Goal: Communication & Community: Answer question/provide support

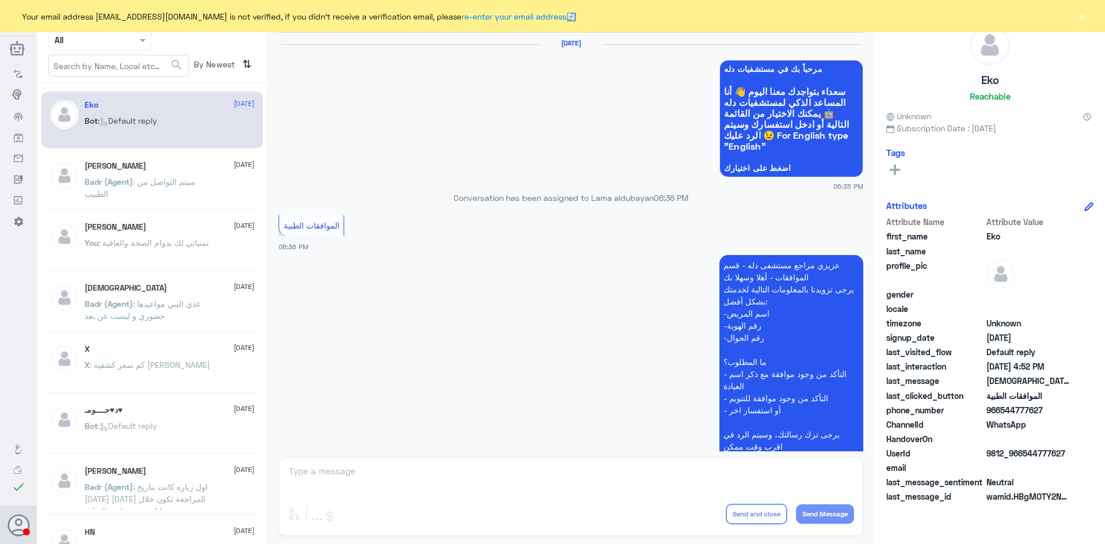
scroll to position [1099, 0]
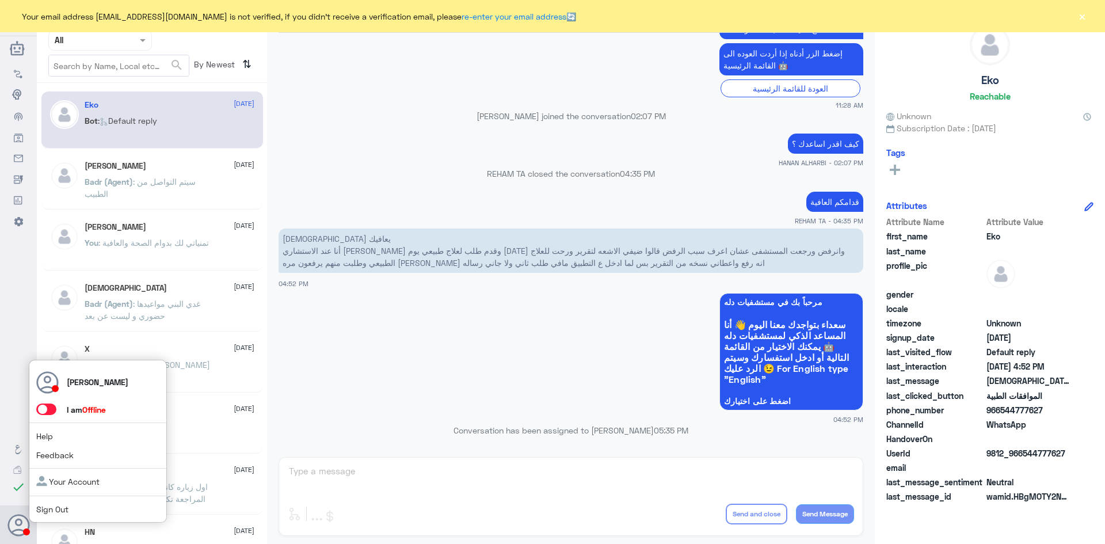
click at [53, 409] on span at bounding box center [46, 409] width 20 height 12
click at [0, 0] on input "checkbox" at bounding box center [0, 0] width 0 height 0
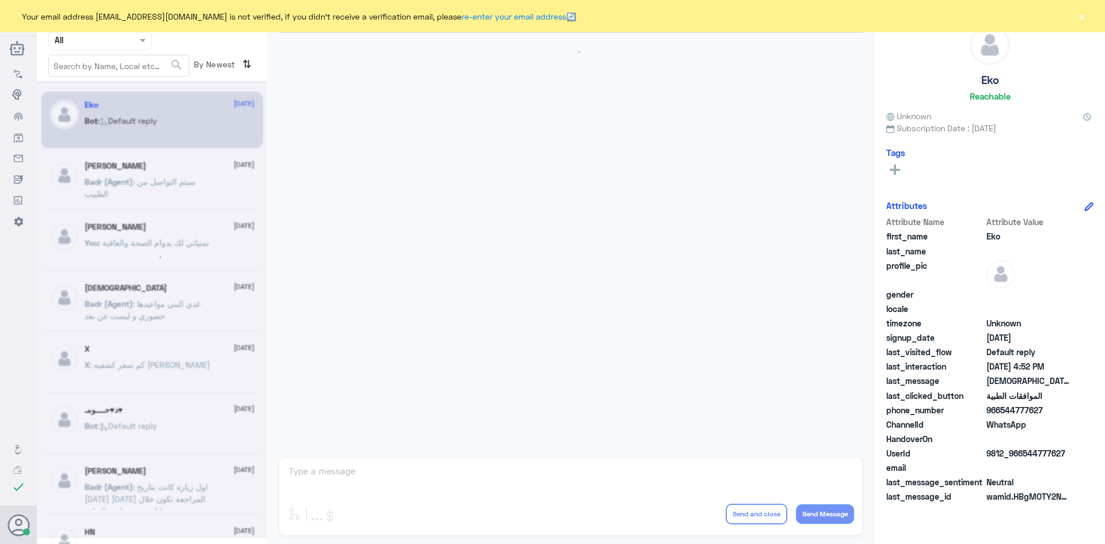
scroll to position [1099, 0]
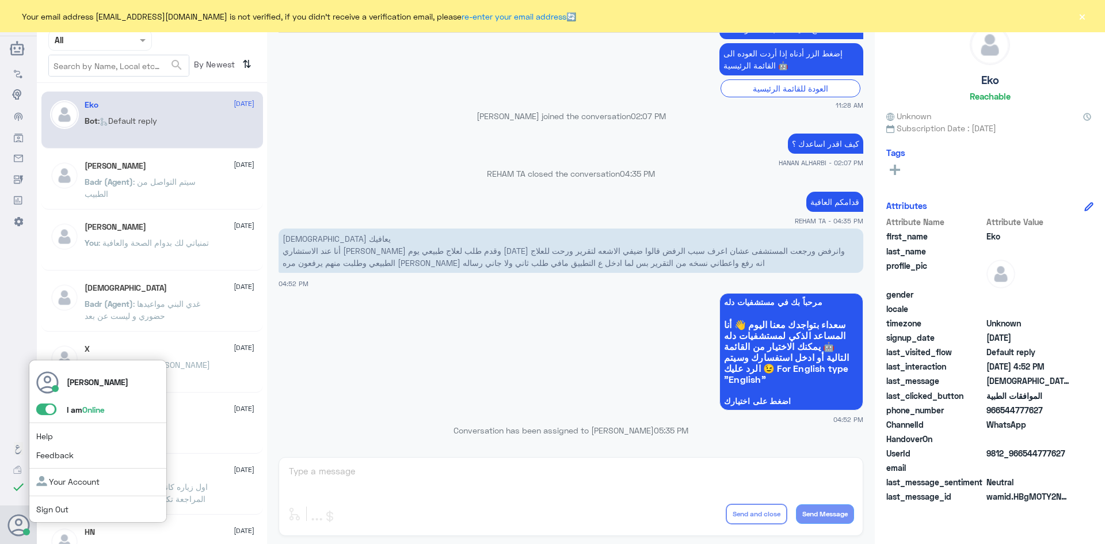
click at [41, 407] on span at bounding box center [46, 409] width 20 height 12
click at [0, 0] on input "checkbox" at bounding box center [0, 0] width 0 height 0
click at [52, 407] on span at bounding box center [46, 409] width 20 height 12
click at [0, 0] on input "checkbox" at bounding box center [0, 0] width 0 height 0
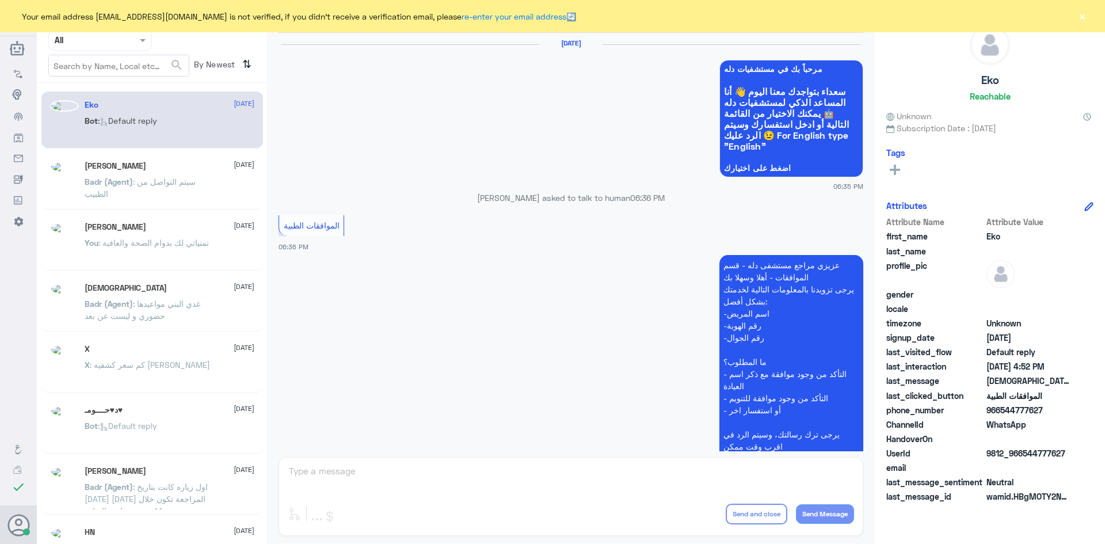
scroll to position [1099, 0]
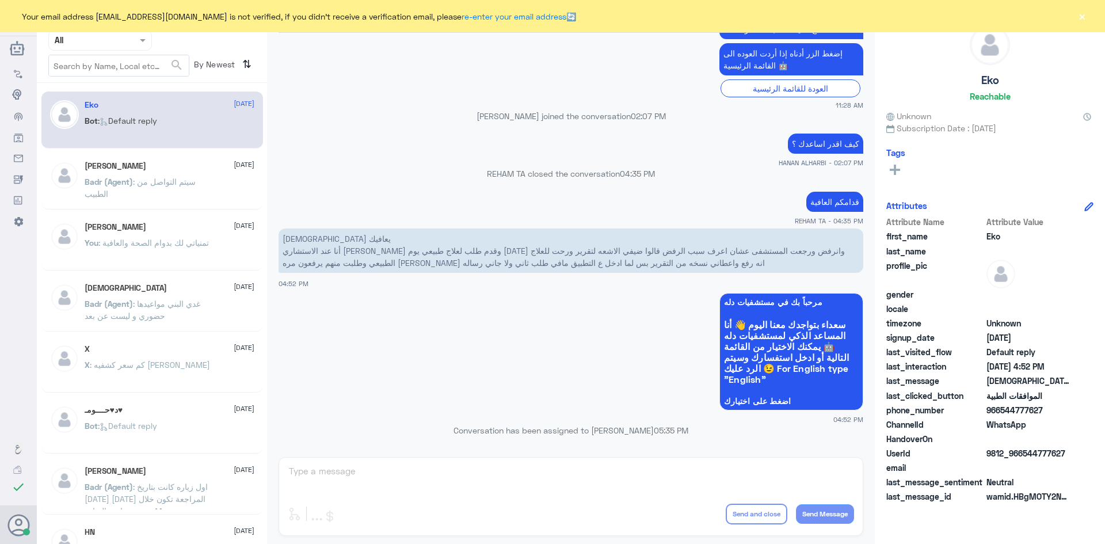
click at [1082, 13] on button "×" at bounding box center [1082, 16] width 12 height 12
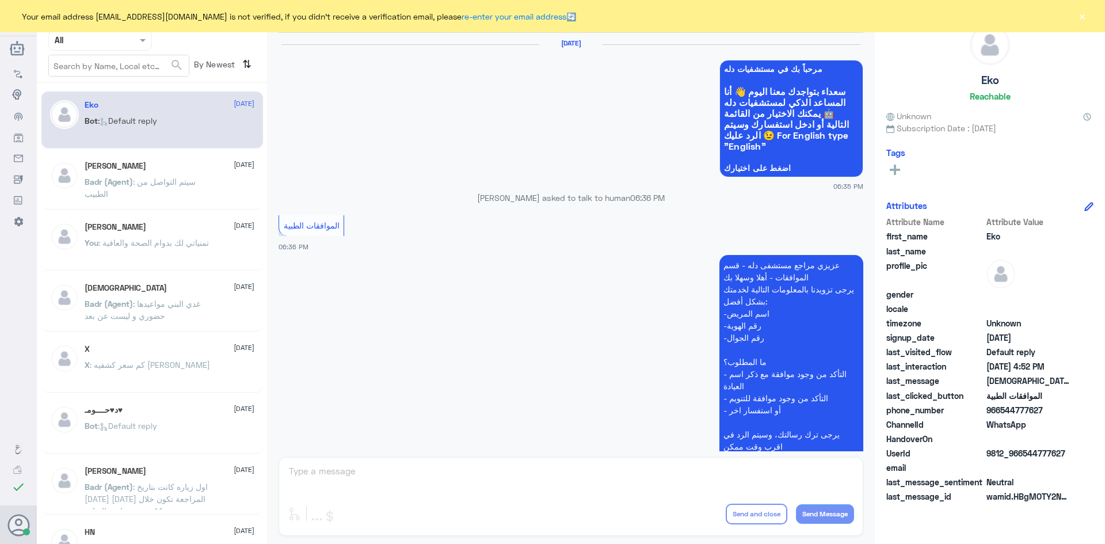
scroll to position [1099, 0]
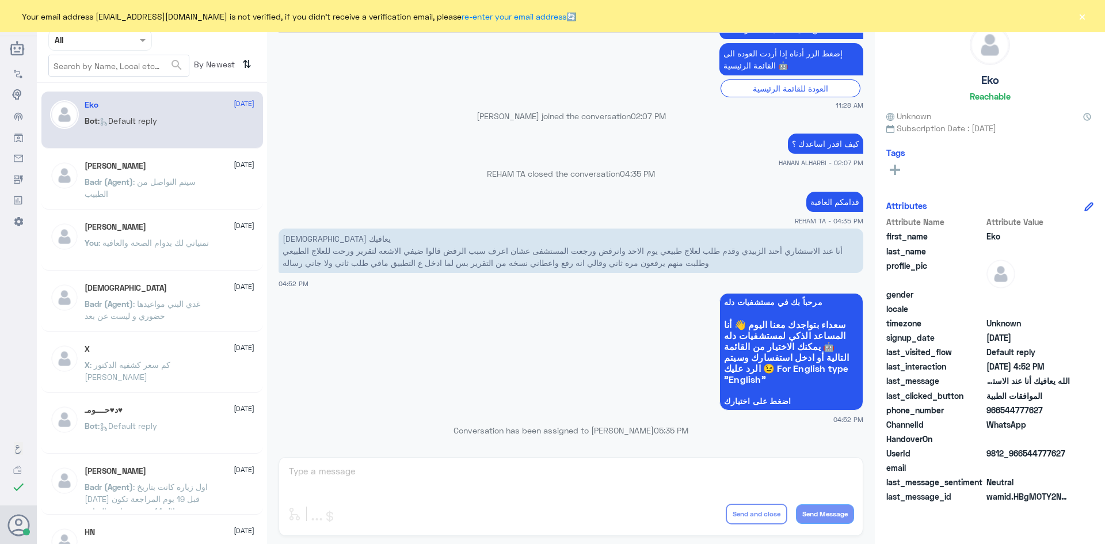
click at [1085, 15] on button "×" at bounding box center [1082, 16] width 12 height 12
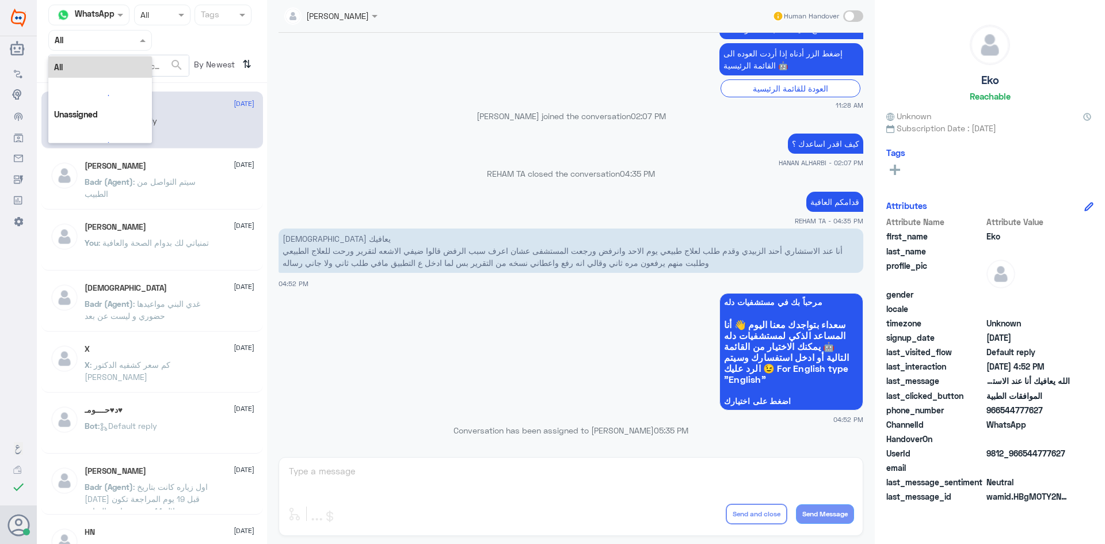
click at [146, 37] on span at bounding box center [144, 40] width 14 height 12
click at [108, 87] on b "Unassigned" at bounding box center [96, 90] width 44 height 10
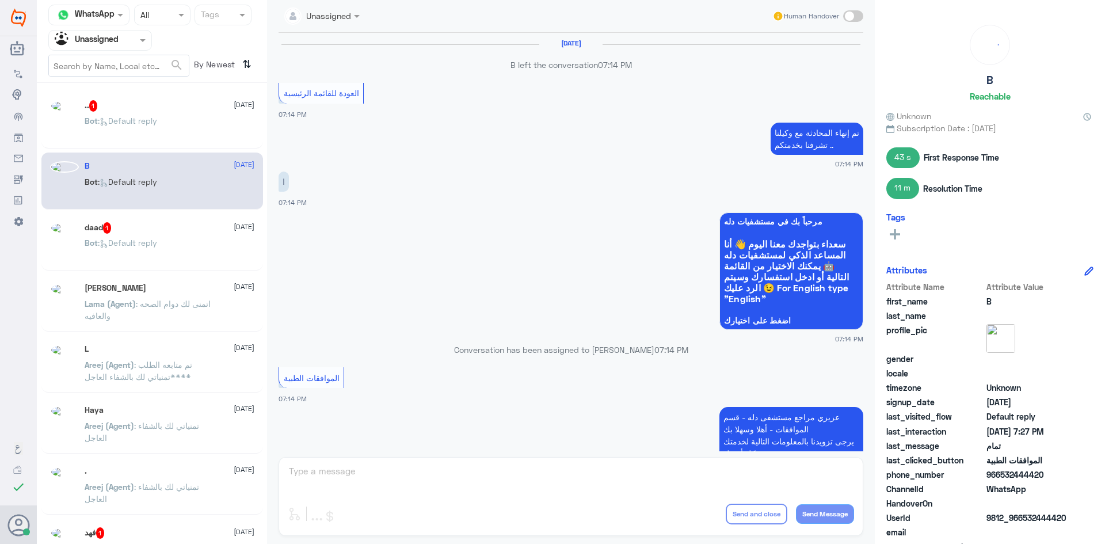
scroll to position [825, 0]
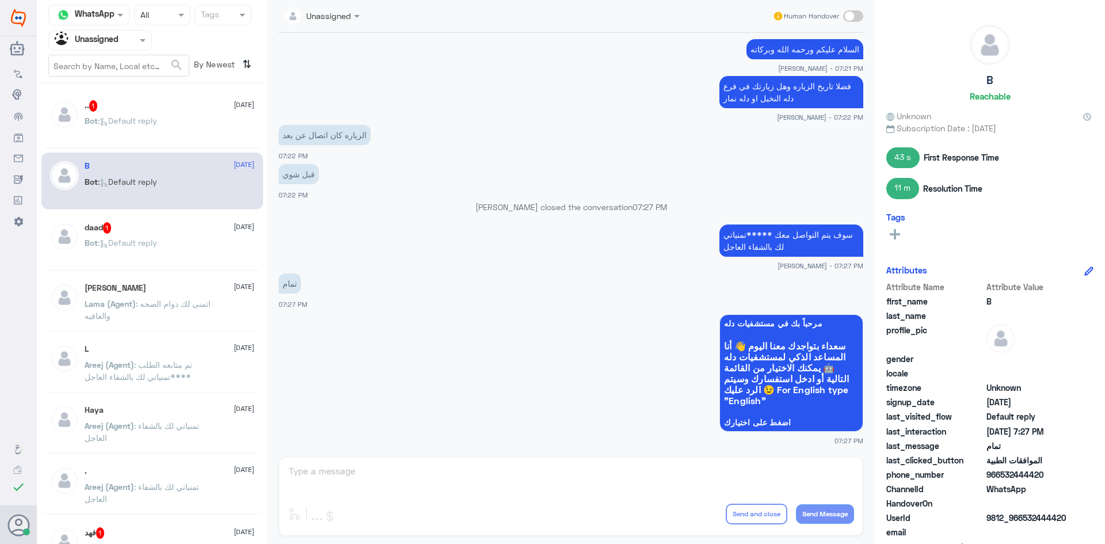
click at [144, 118] on span ": Default reply" at bounding box center [127, 121] width 59 height 10
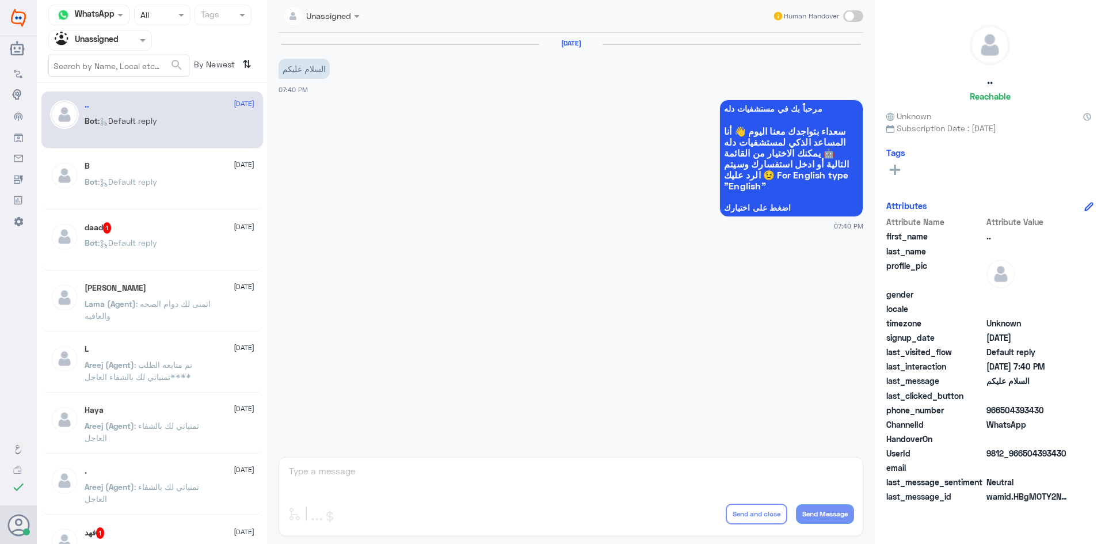
click at [123, 230] on div "daad 1 14 August" at bounding box center [170, 228] width 170 height 12
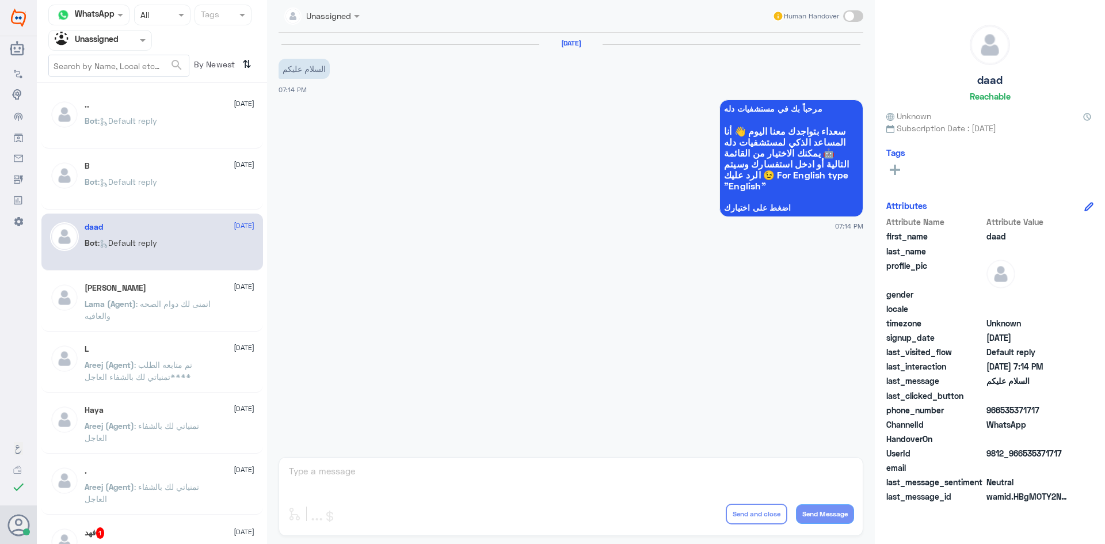
click at [192, 122] on div "Bot : Default reply" at bounding box center [170, 130] width 170 height 26
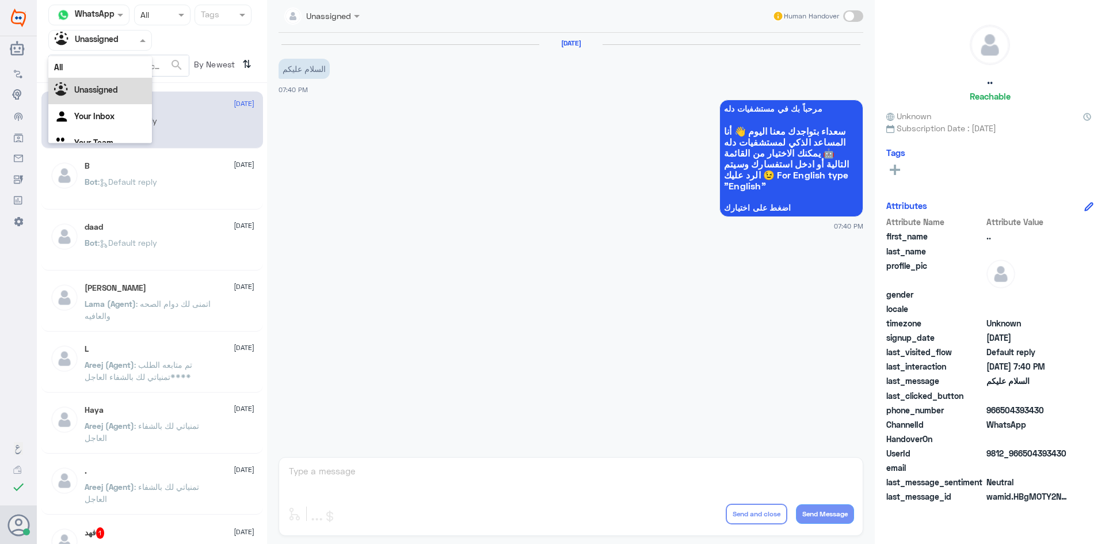
click at [139, 37] on span at bounding box center [144, 40] width 14 height 12
click at [99, 68] on div "All" at bounding box center [100, 66] width 104 height 21
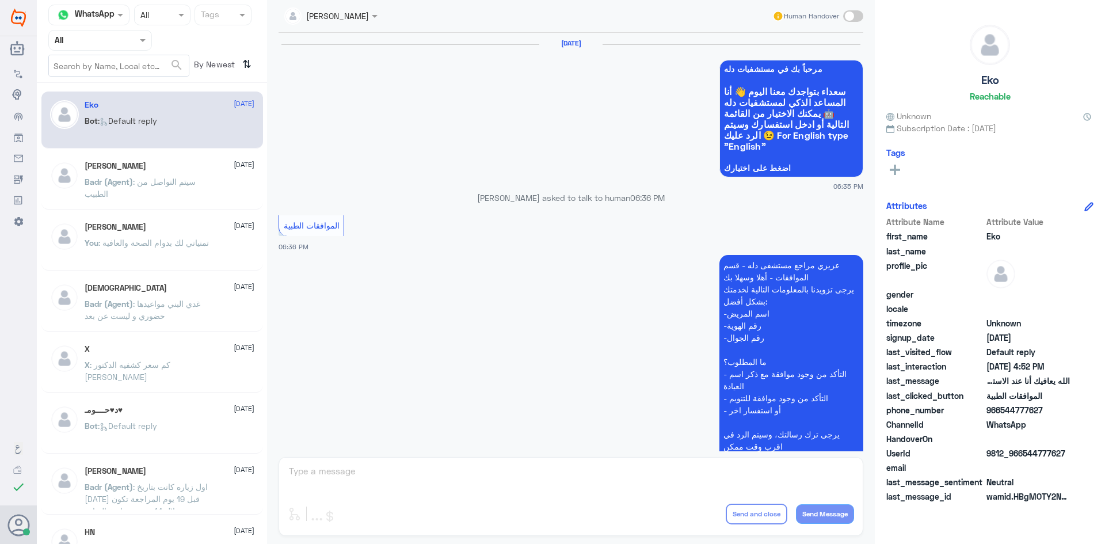
scroll to position [1099, 0]
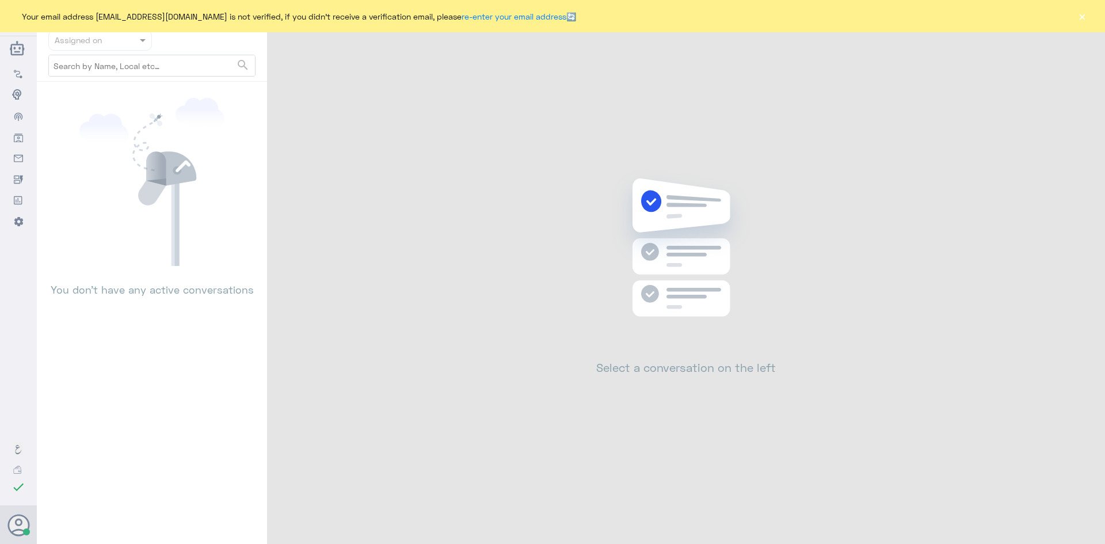
click at [1079, 17] on button "×" at bounding box center [1082, 16] width 12 height 12
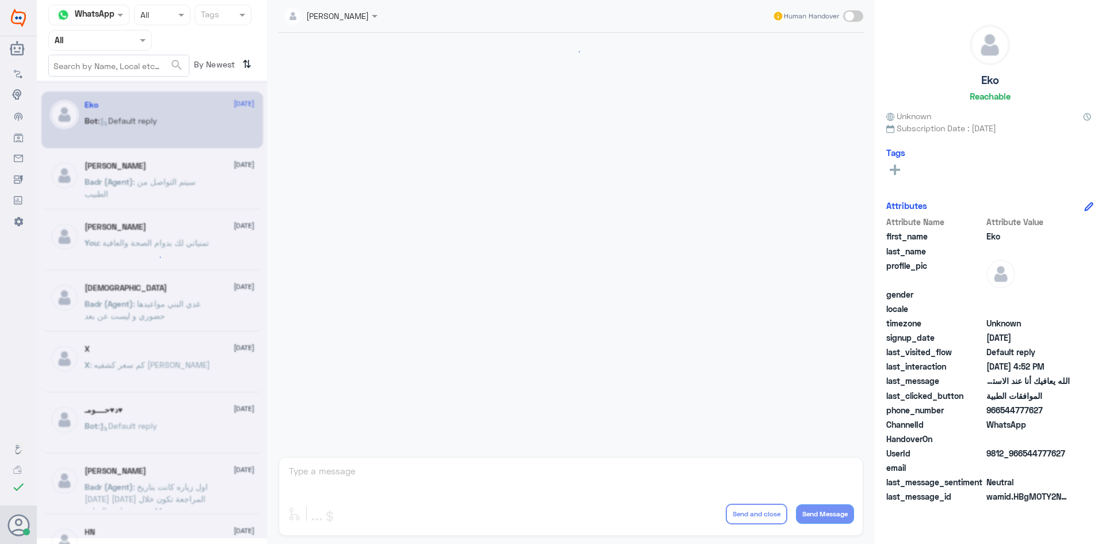
scroll to position [1099, 0]
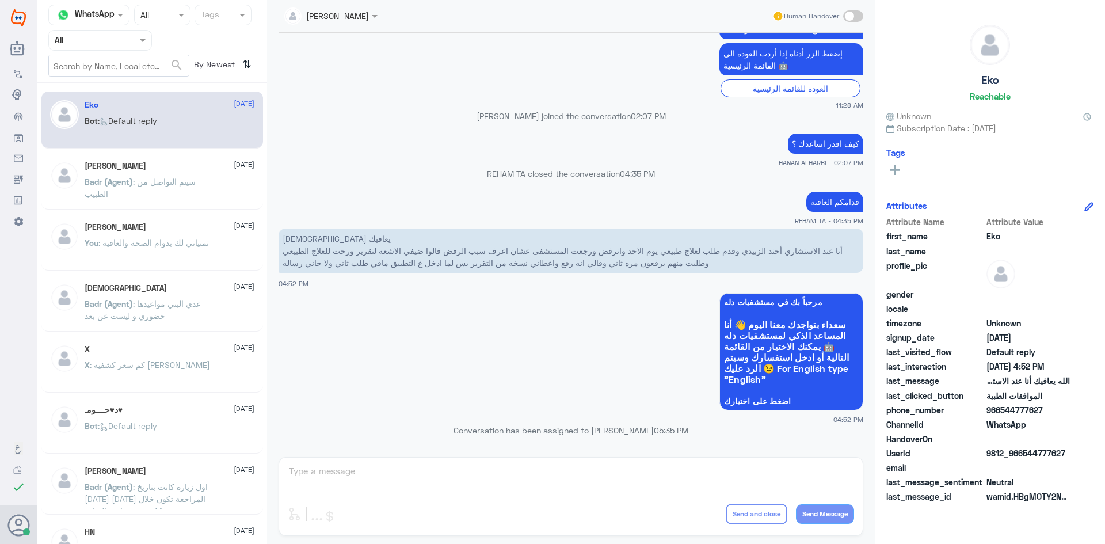
click at [418, 318] on app-msgs-whats-app-list "مرحباً بك في مستشفيات دله سعداء بتواجدك معنا اليوم 👋 أنا المساعد الذكي لمستشفيا…" at bounding box center [571, 352] width 585 height 119
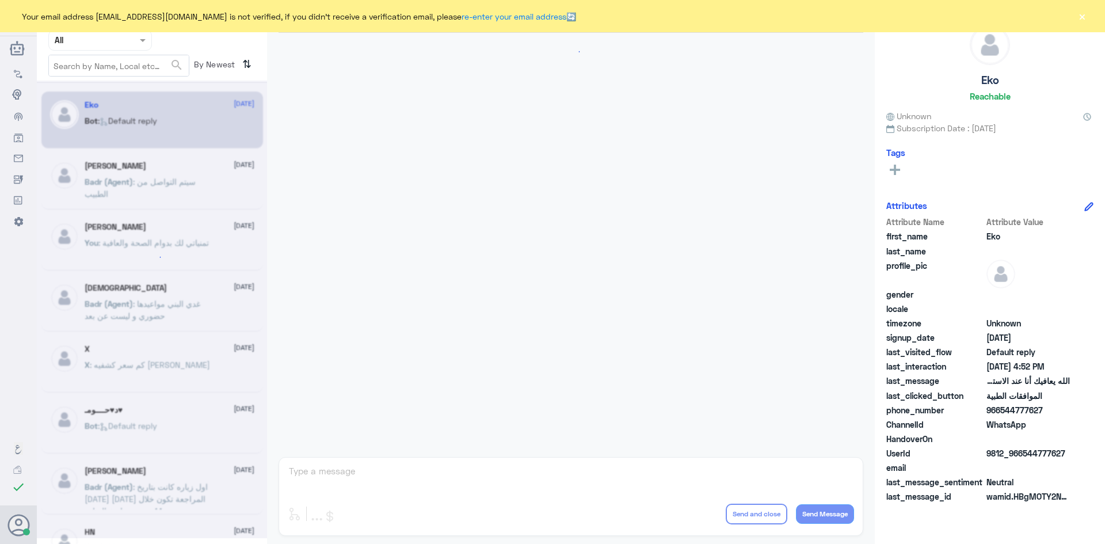
scroll to position [1099, 0]
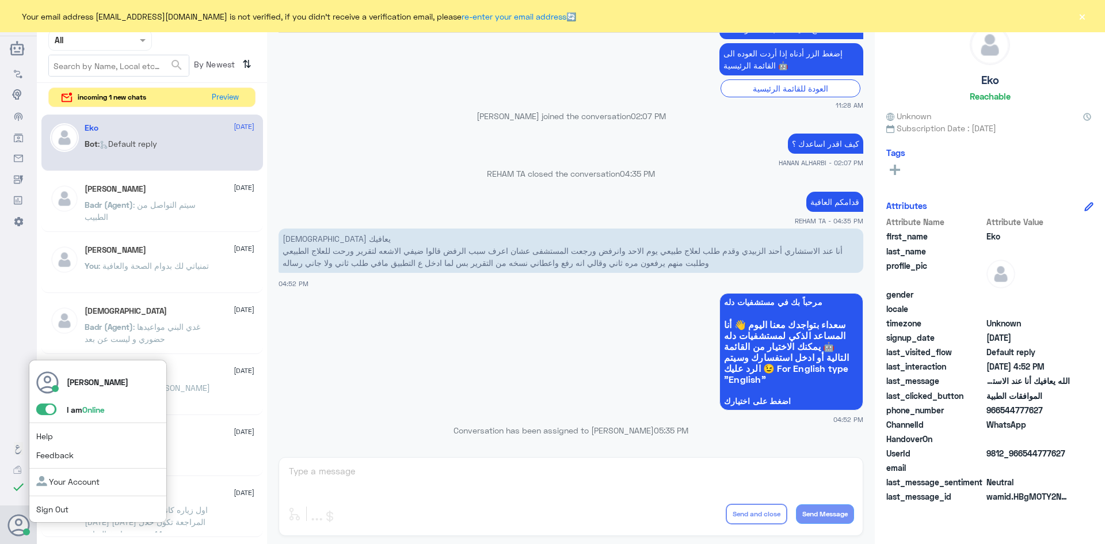
click at [41, 408] on span at bounding box center [46, 409] width 20 height 12
click at [0, 0] on input "checkbox" at bounding box center [0, 0] width 0 height 0
click at [41, 409] on span at bounding box center [46, 409] width 20 height 12
click at [0, 0] on input "checkbox" at bounding box center [0, 0] width 0 height 0
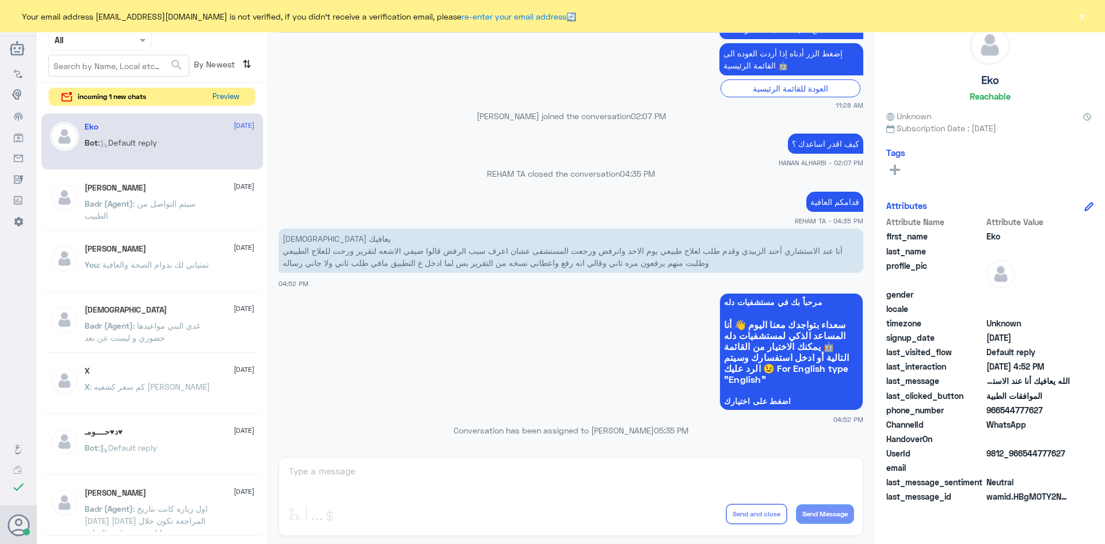
click at [220, 101] on button "Preview" at bounding box center [226, 97] width 36 height 18
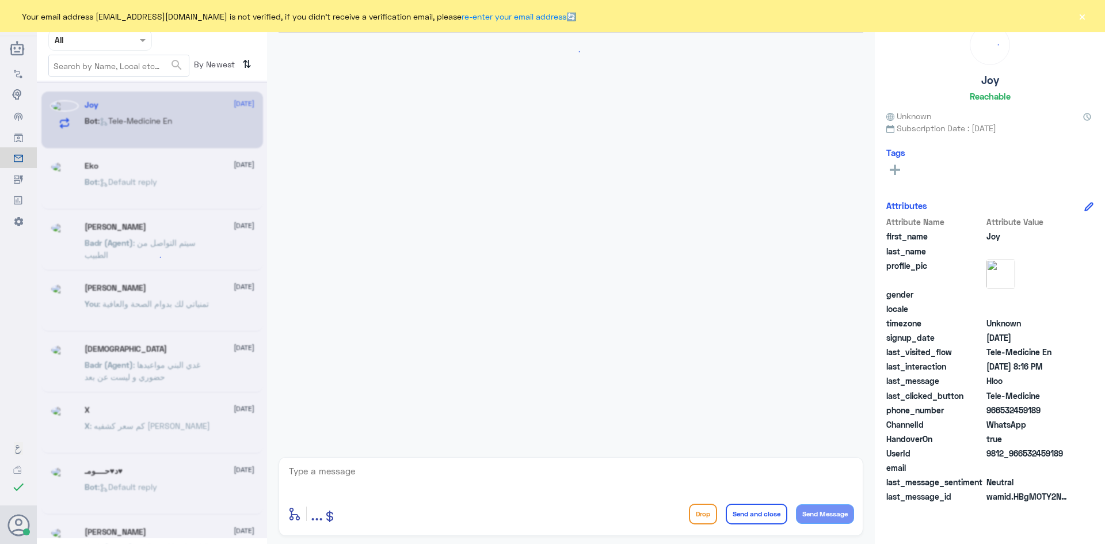
scroll to position [120, 0]
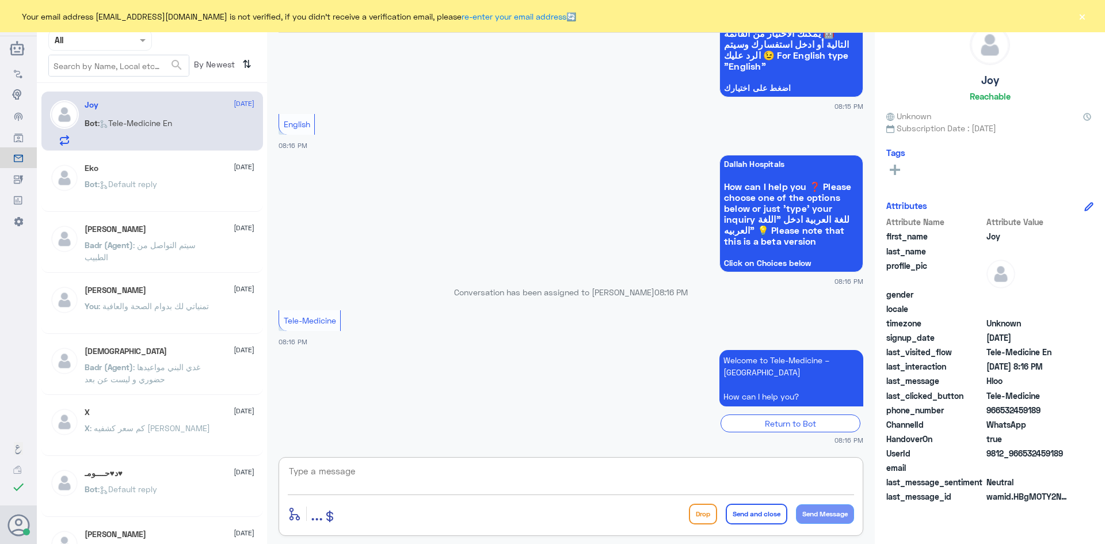
click at [380, 479] on textarea at bounding box center [571, 477] width 566 height 28
paste textarea "مرحبا معك عبدالكريم من الطب الاتصالي"
drag, startPoint x: 730, startPoint y: 483, endPoint x: 858, endPoint y: 475, distance: 128.6
click at [858, 475] on div "مرحبا معك عبدالكريم من الطب الاتصالي enter flow name ... Drop Send and close Se…" at bounding box center [571, 496] width 585 height 79
type textarea "مرحبا معك عبدالكريم من الطب الاتصالي"
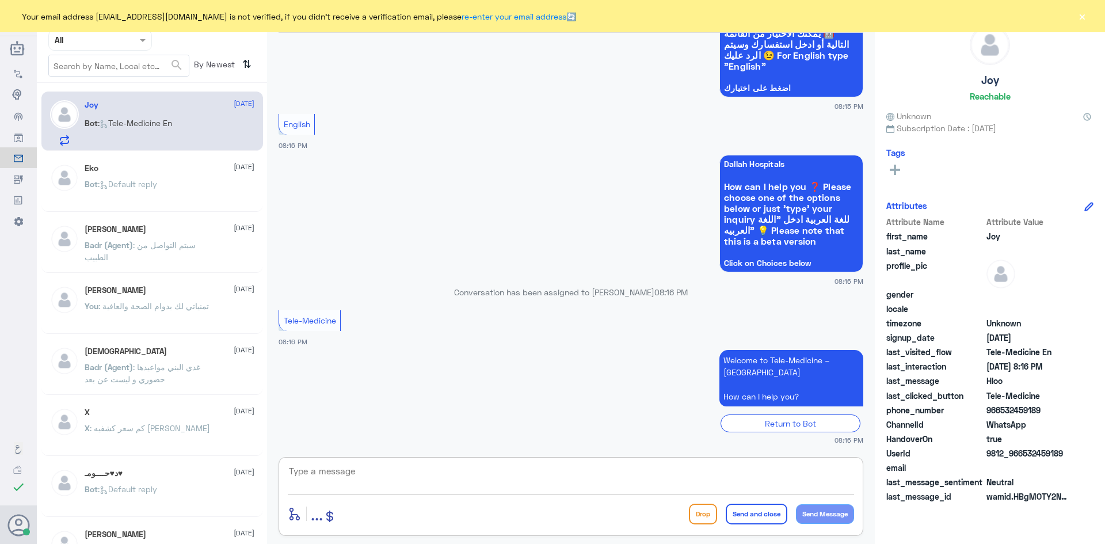
paste textarea "Hello, This is Abdulkarim from Telemedicine. تحب أكتبها لك بصيغة أكثر رسمية تنا…"
drag, startPoint x: 583, startPoint y: 482, endPoint x: 855, endPoint y: 494, distance: 272.5
click at [855, 494] on div "Hello, This is Abdulkarim from Telemedicine. تحب أكتبها لك بصيغة أكثر رسمية تنا…" at bounding box center [571, 496] width 585 height 79
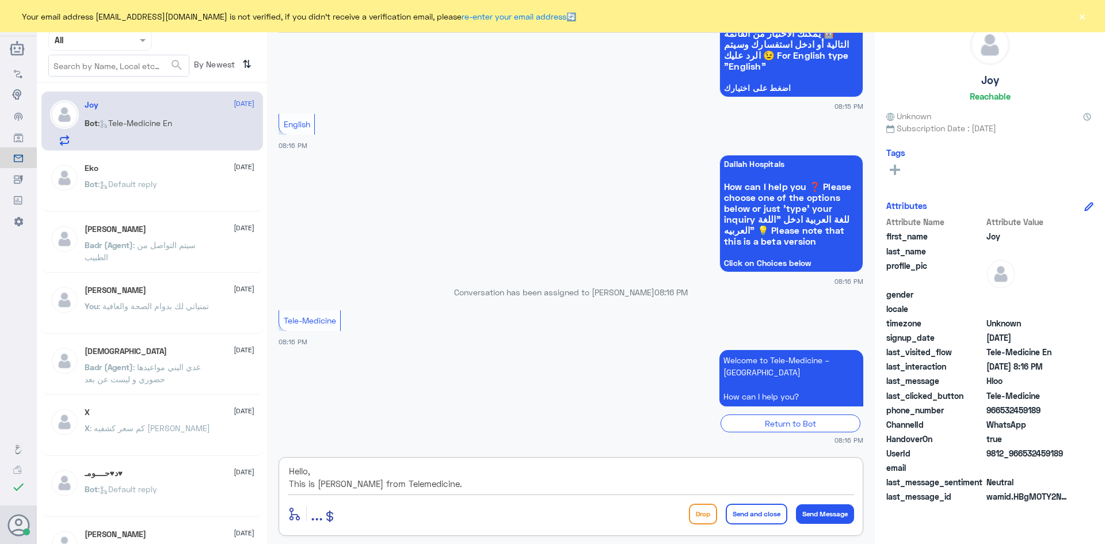
type textarea "Hello, This is Abdulkarim from Telemedicine."
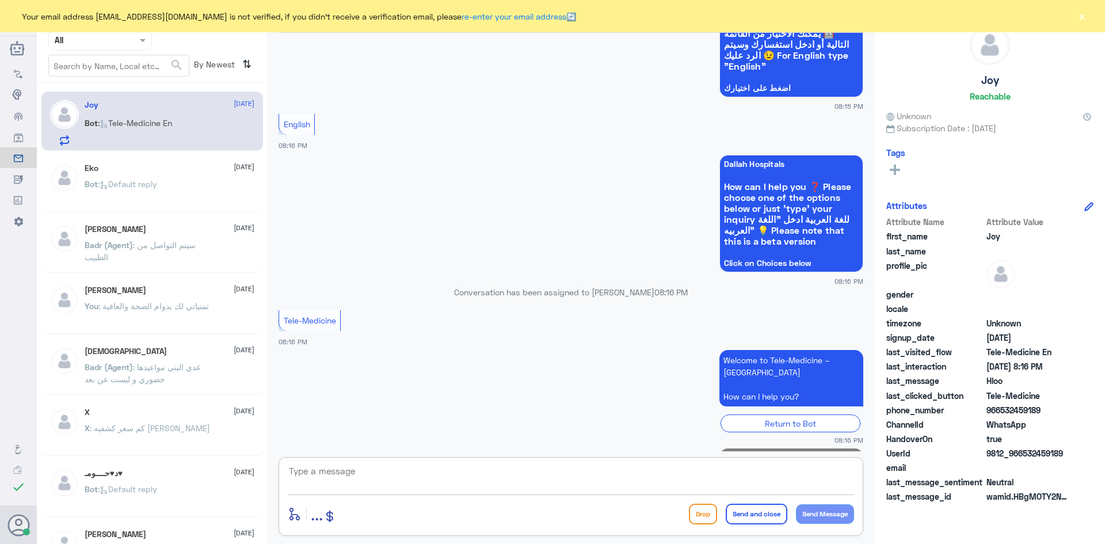
scroll to position [181, 0]
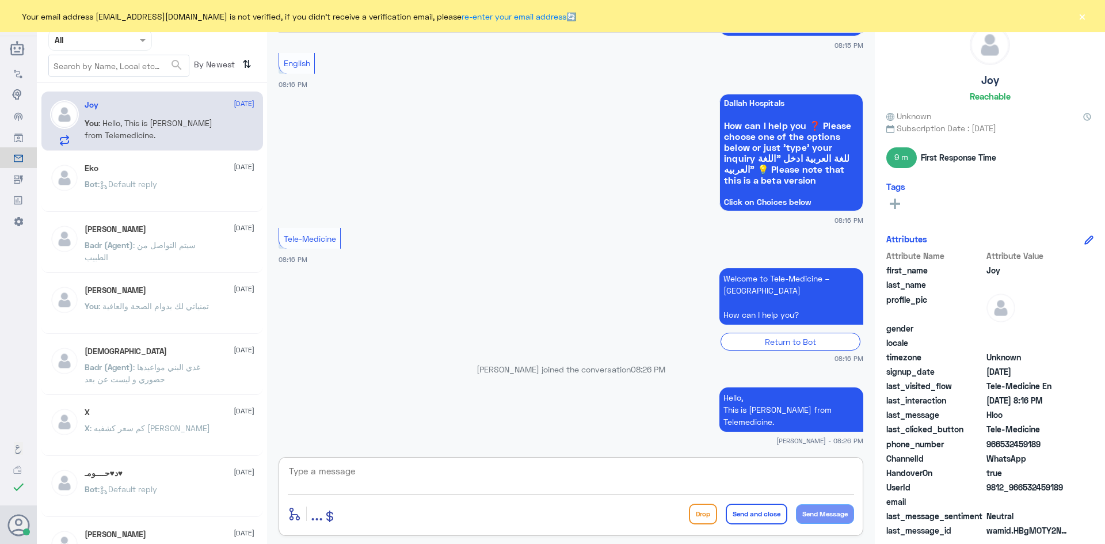
click at [653, 475] on textarea at bounding box center [571, 477] width 566 height 28
paste textarea "How may I assist you"
type textarea "How may I assist you"
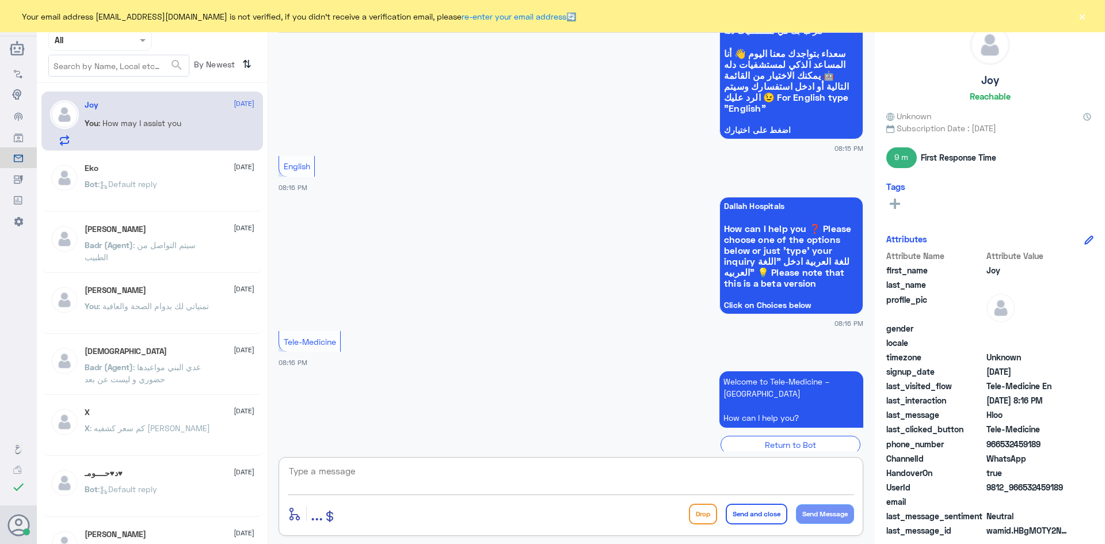
scroll to position [218, 0]
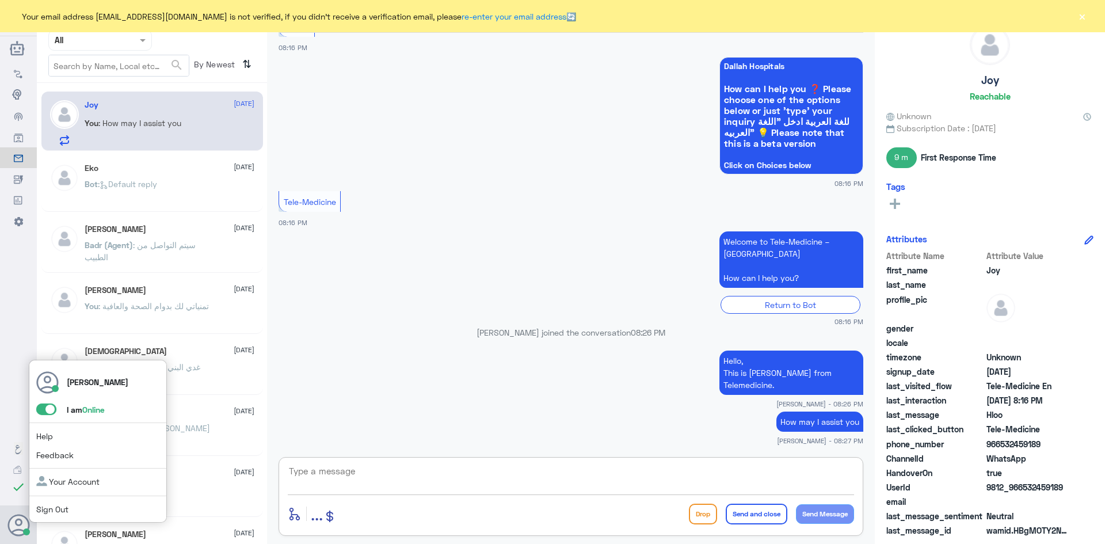
click at [40, 407] on span at bounding box center [46, 409] width 20 height 12
click at [0, 0] on input "checkbox" at bounding box center [0, 0] width 0 height 0
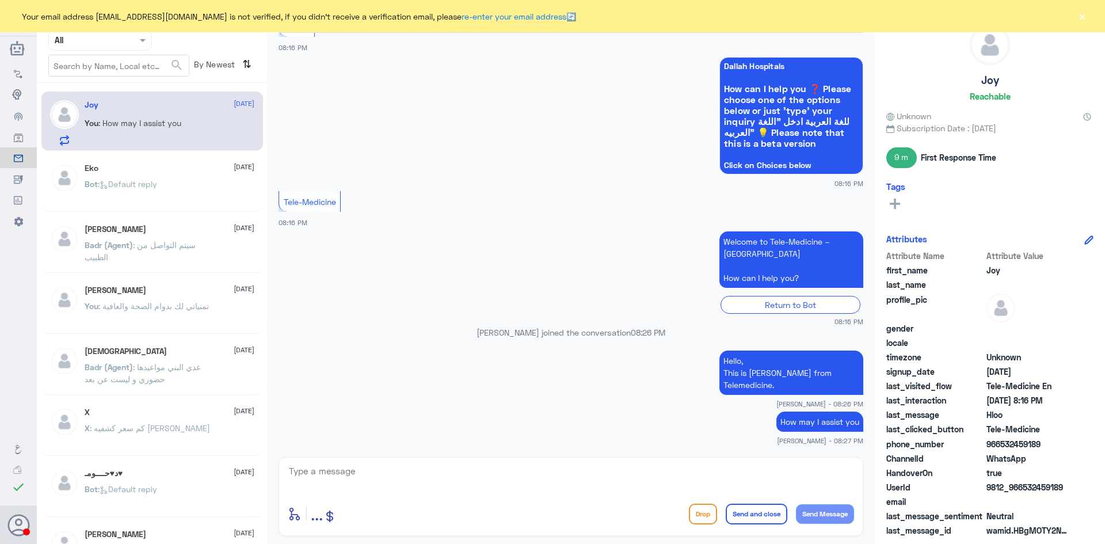
click at [1079, 20] on button "×" at bounding box center [1082, 16] width 12 height 12
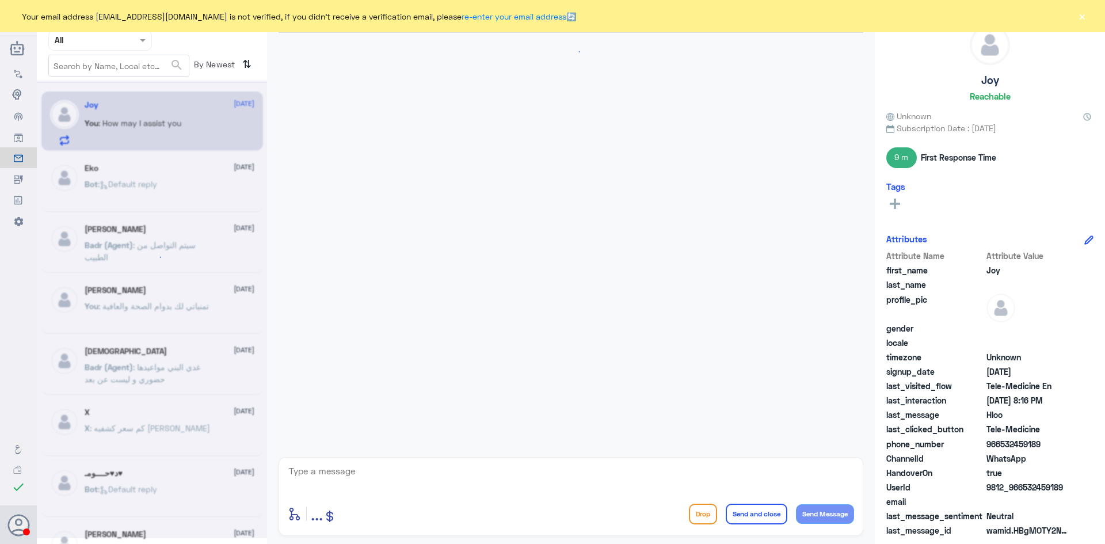
scroll to position [238, 0]
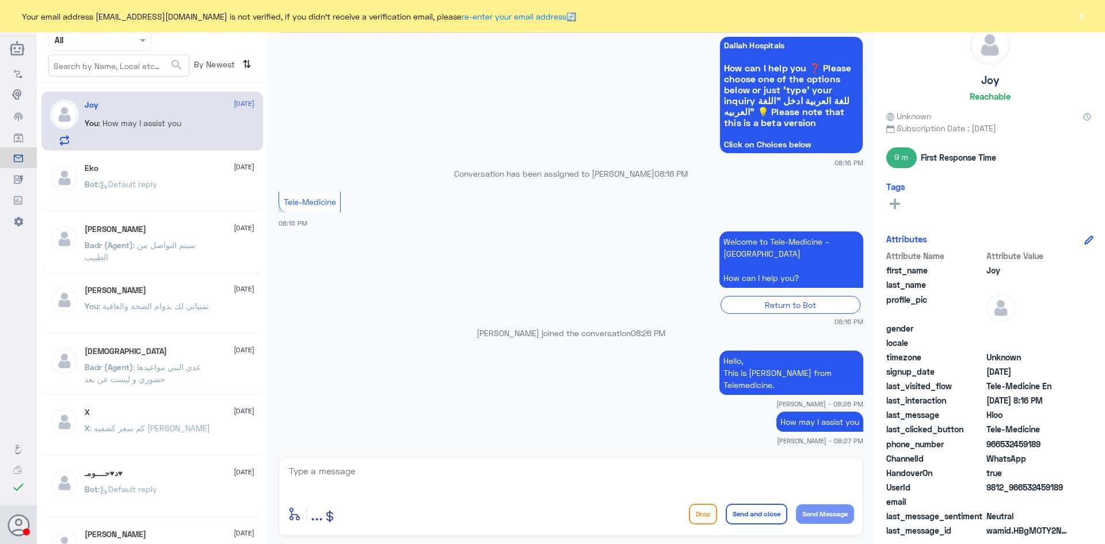
click at [1079, 20] on button "×" at bounding box center [1082, 16] width 12 height 12
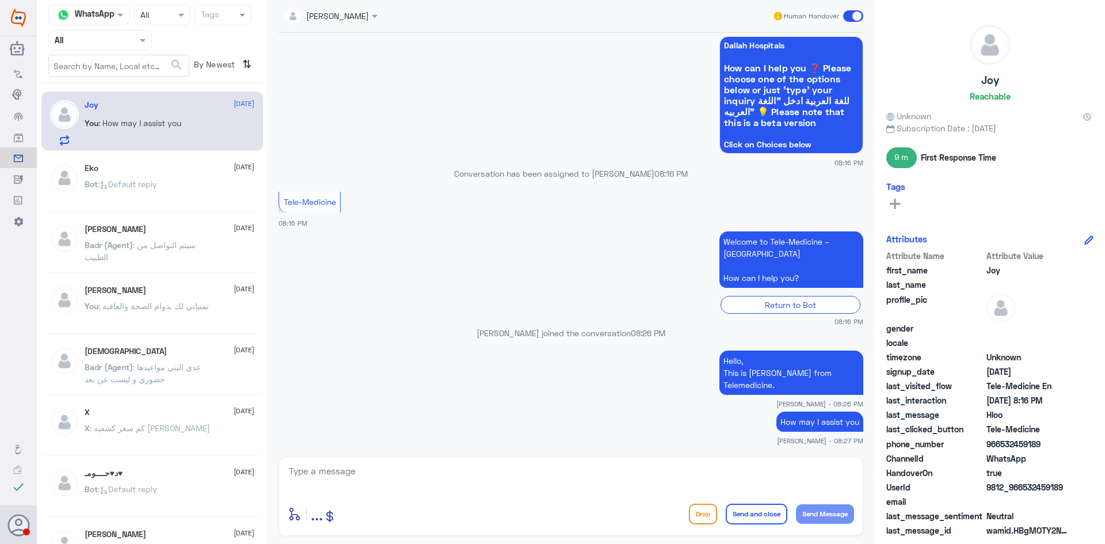
click at [848, 16] on span at bounding box center [853, 16] width 20 height 12
click at [0, 0] on input "checkbox" at bounding box center [0, 0] width 0 height 0
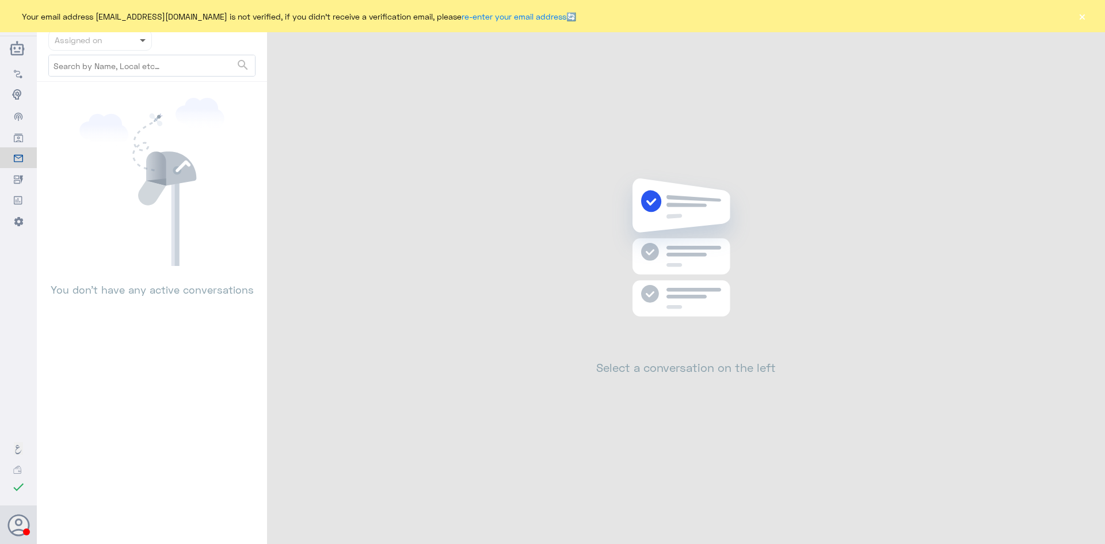
click at [145, 41] on span at bounding box center [143, 41] width 6 height 4
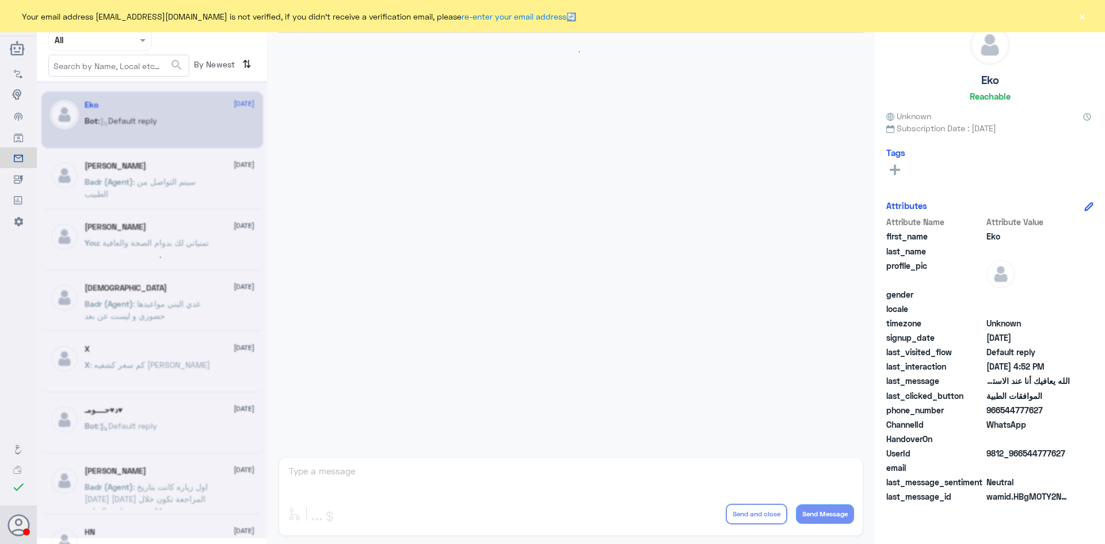
scroll to position [1099, 0]
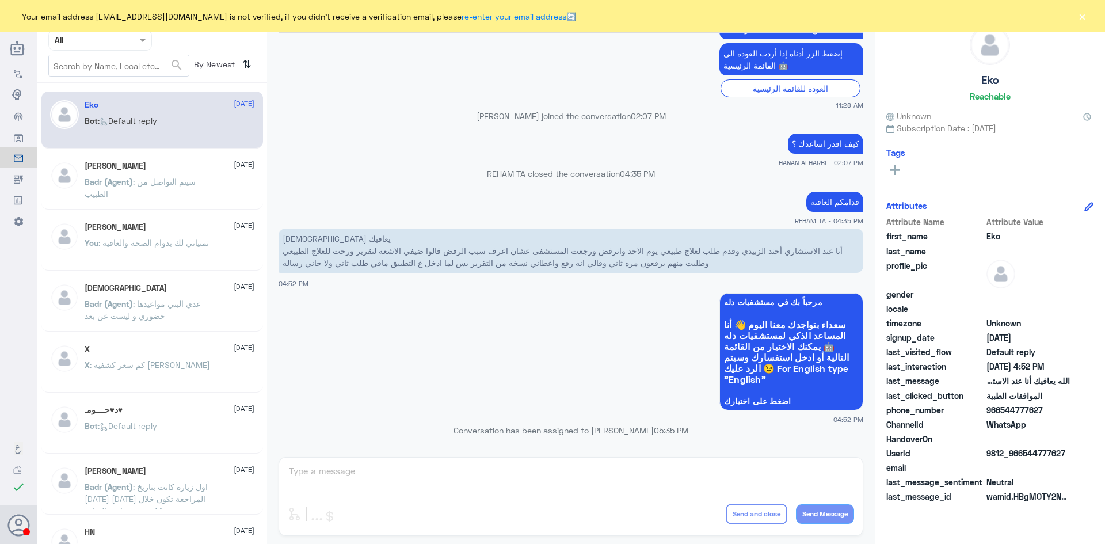
click at [140, 36] on span at bounding box center [144, 40] width 14 height 12
click at [124, 92] on div "Unassigned" at bounding box center [100, 91] width 104 height 26
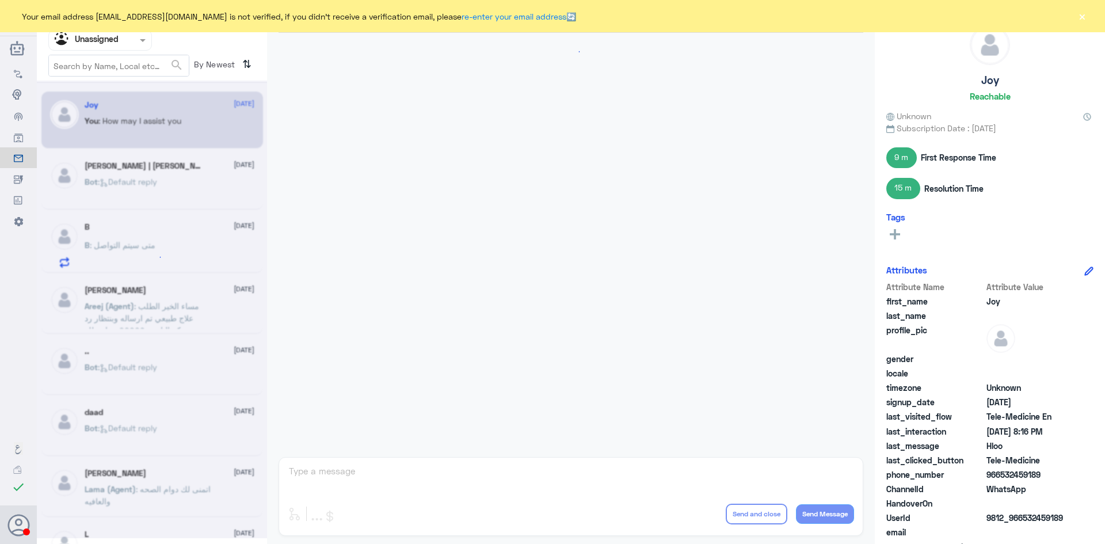
scroll to position [260, 0]
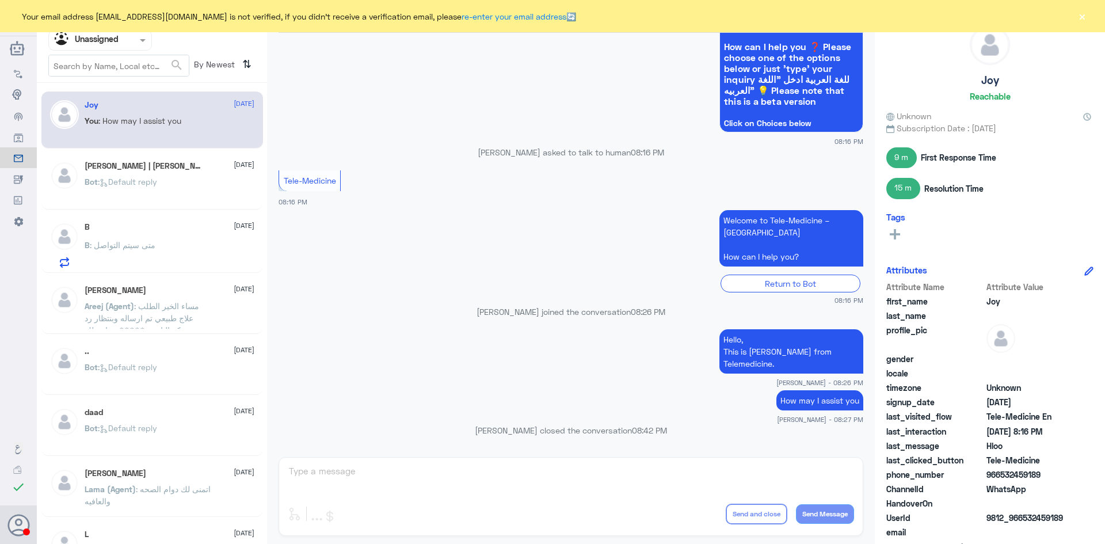
click at [189, 169] on div "Ahmed Naji | احمد ناجي 14 August" at bounding box center [170, 166] width 170 height 10
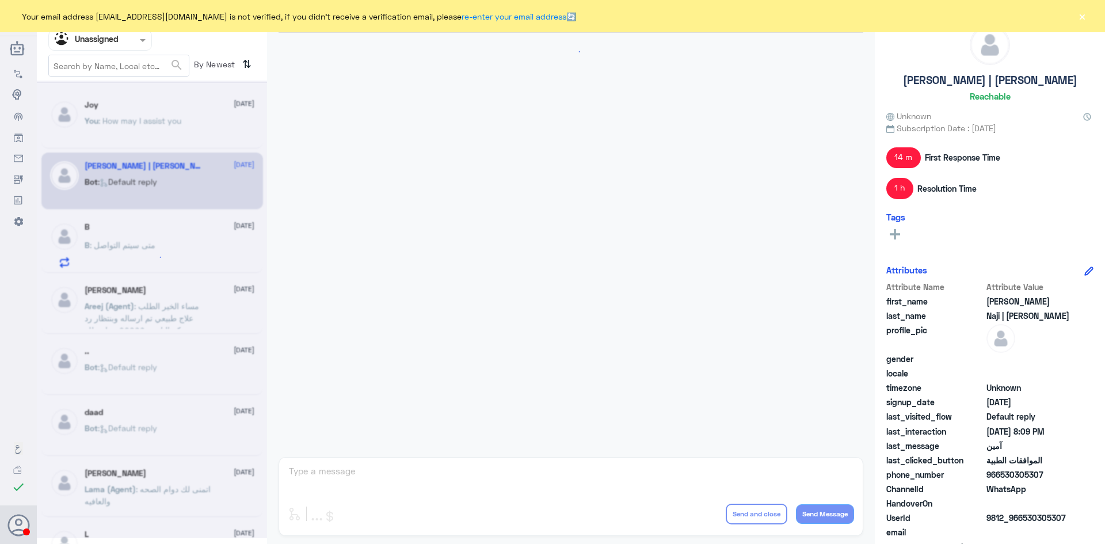
scroll to position [425, 0]
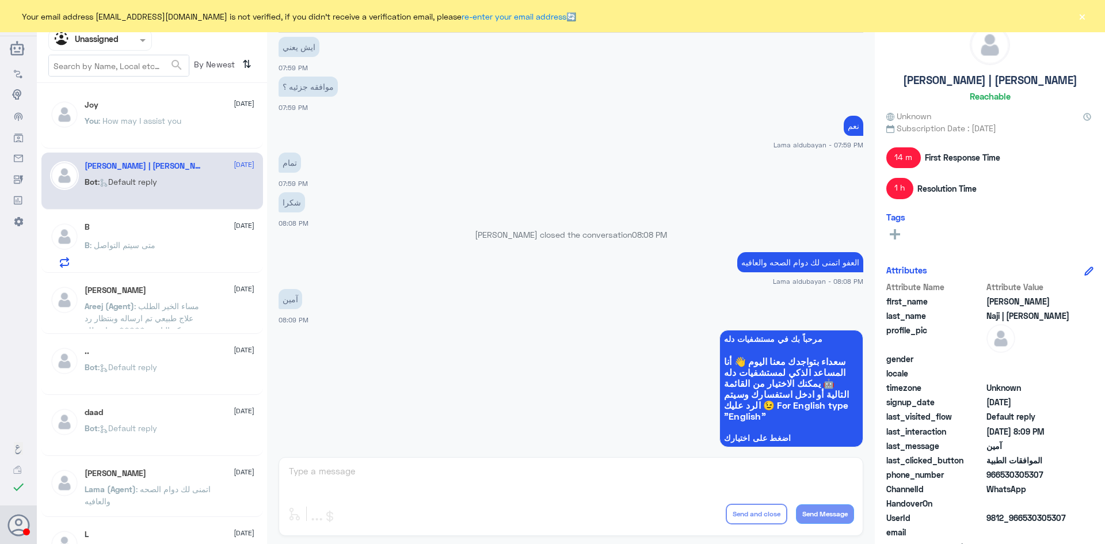
click at [193, 227] on div "B 14 August" at bounding box center [170, 227] width 170 height 10
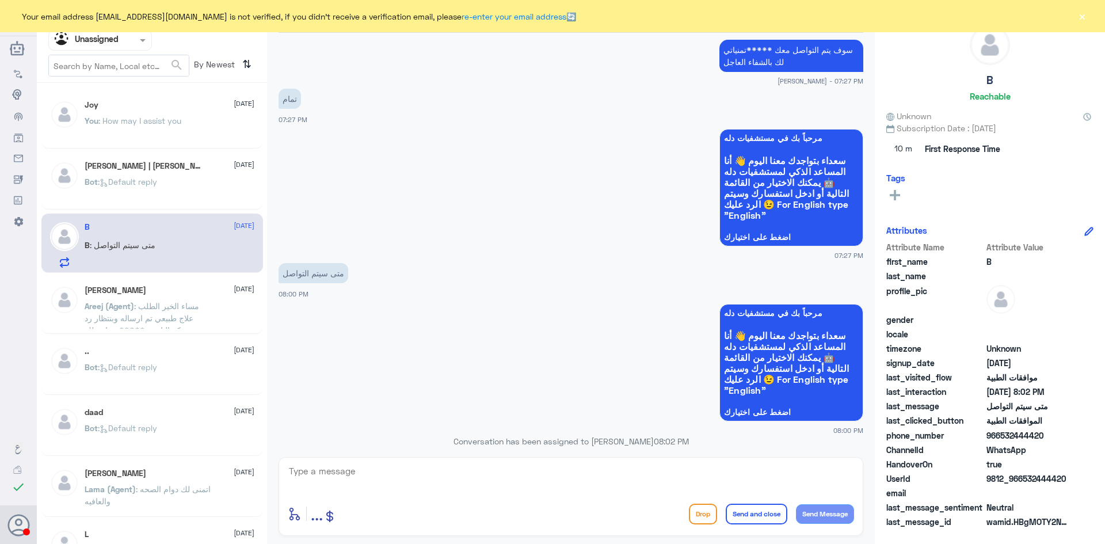
scroll to position [336, 0]
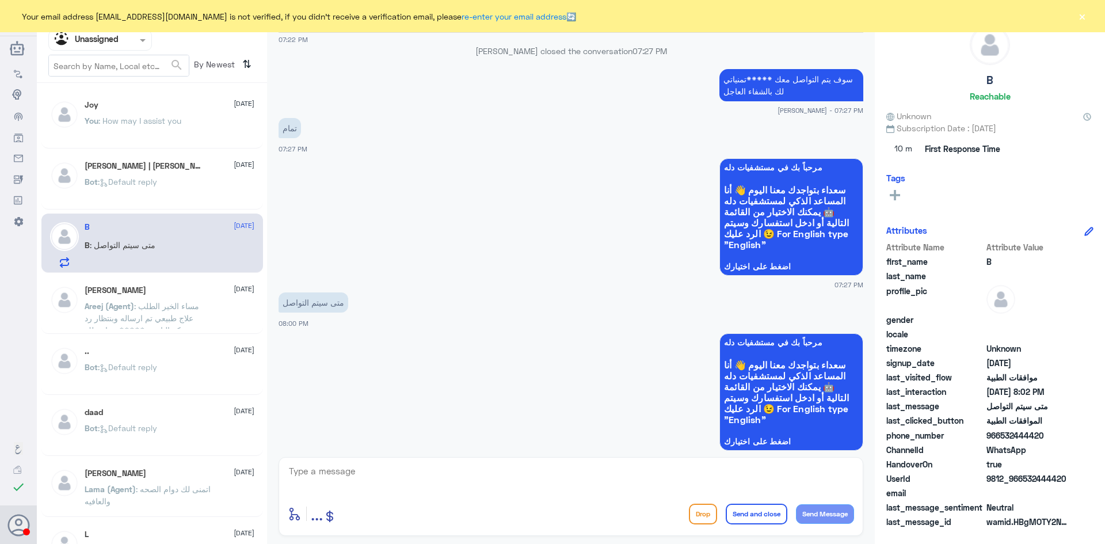
click at [174, 300] on p "Areej (Agent) : مساء الخير الطلب علاج طبيعي تم ارساله وبنتظار رد شركه التامين *…" at bounding box center [149, 314] width 129 height 29
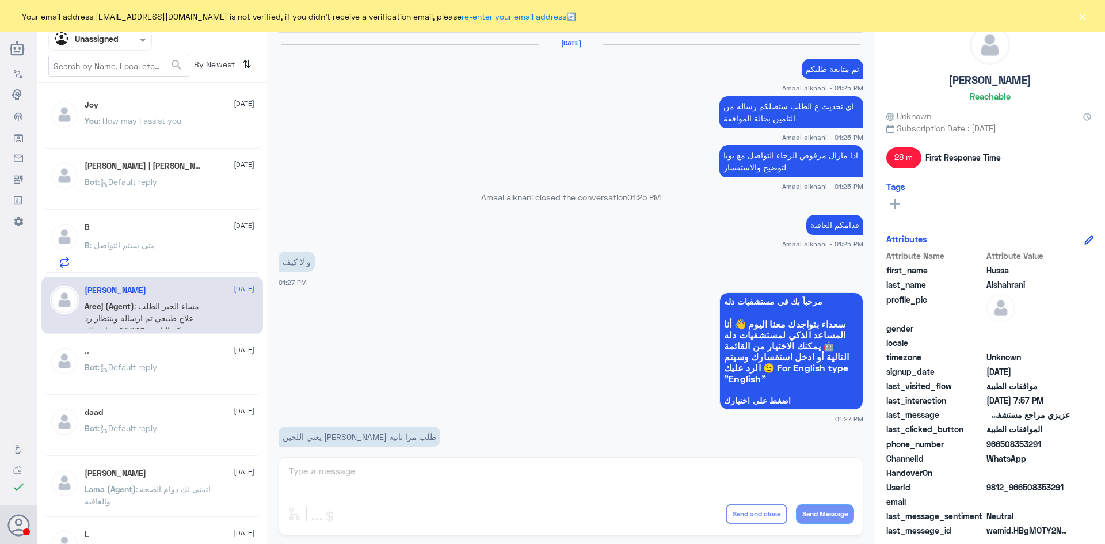
scroll to position [1068, 0]
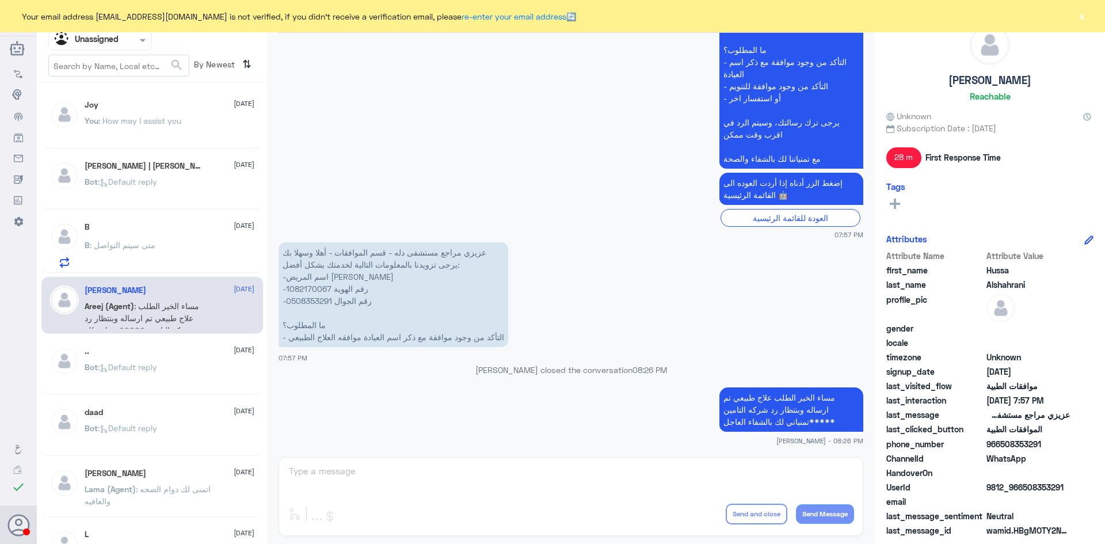
click at [178, 373] on div "Bot : Default reply" at bounding box center [170, 377] width 170 height 26
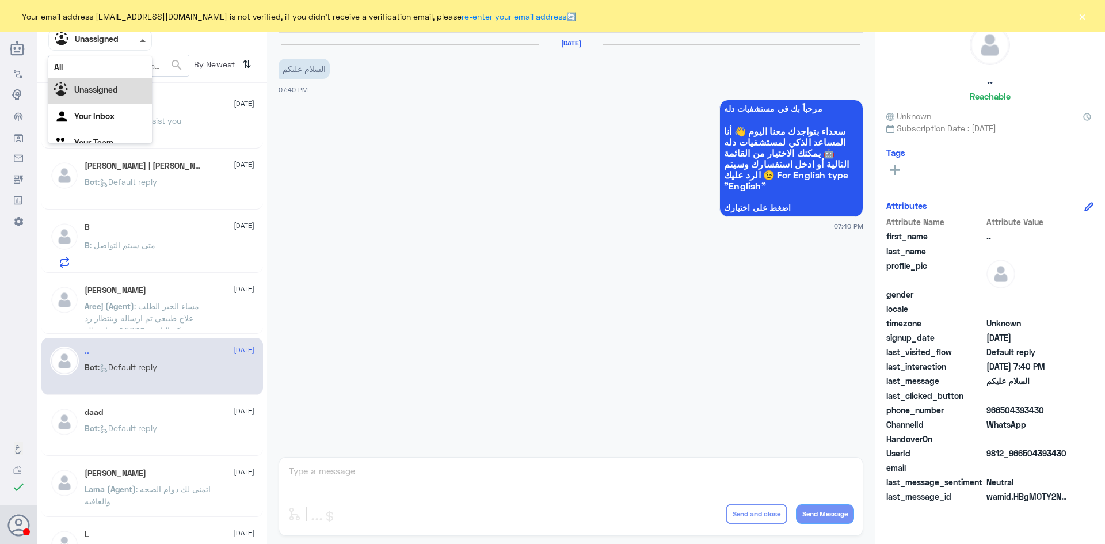
click at [143, 40] on span at bounding box center [143, 40] width 6 height 3
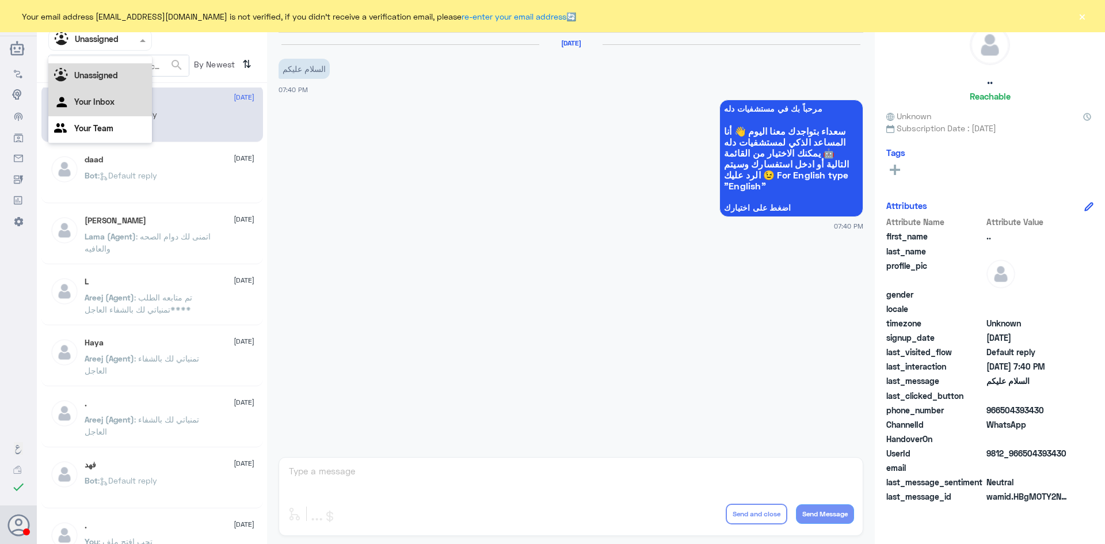
scroll to position [288, 0]
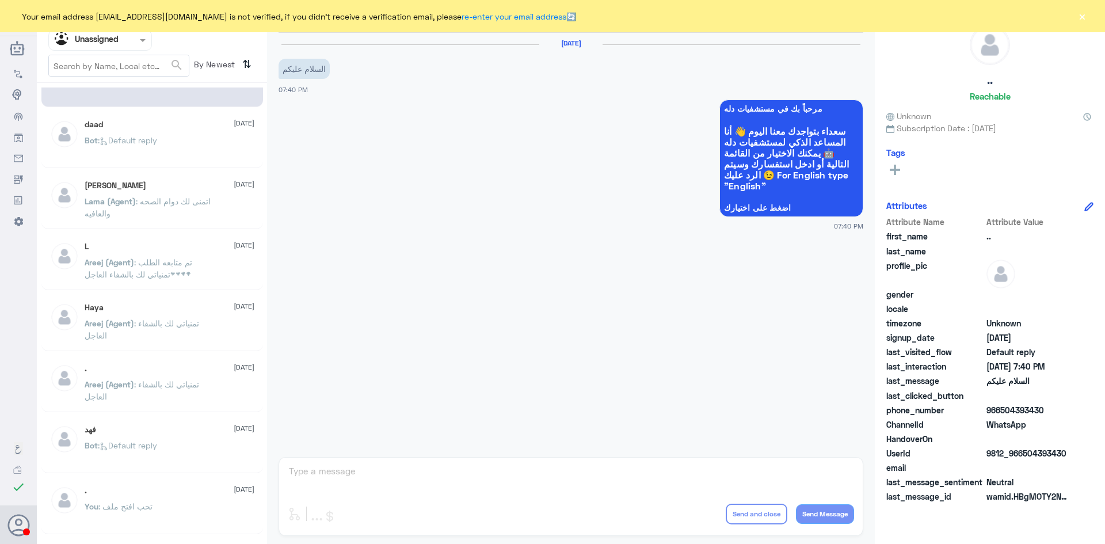
click at [196, 340] on p "Areej (Agent) : تمنياتي لك بالشفاء العاجل" at bounding box center [149, 331] width 129 height 29
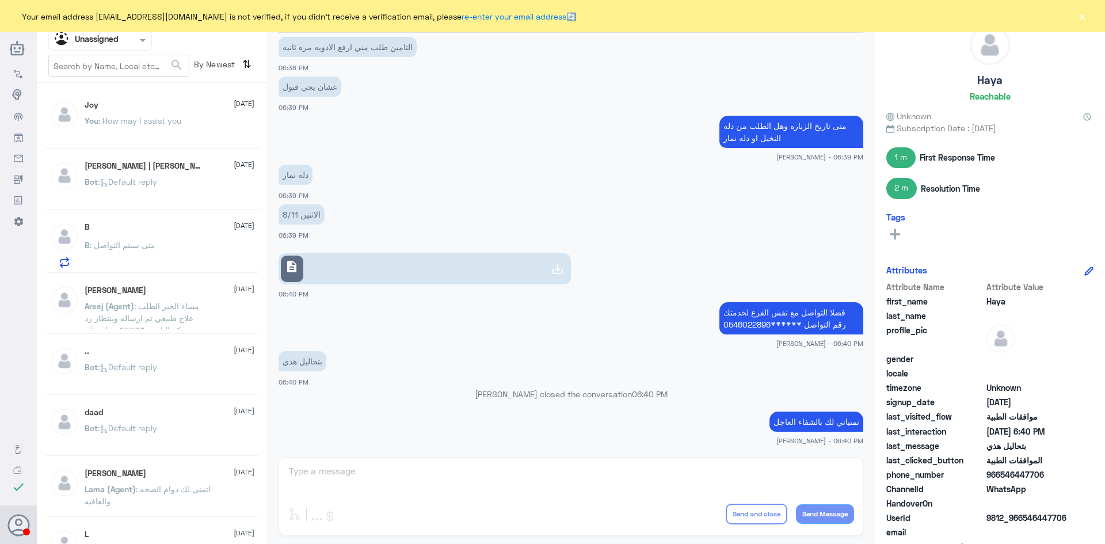
click at [142, 43] on span at bounding box center [144, 40] width 14 height 12
click at [123, 67] on div "All" at bounding box center [100, 66] width 104 height 21
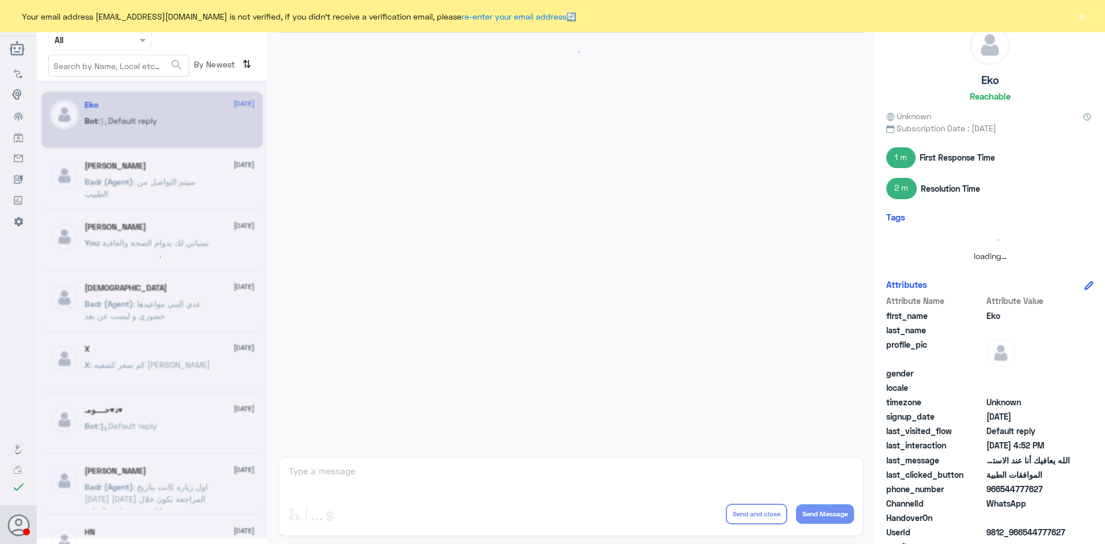
scroll to position [1099, 0]
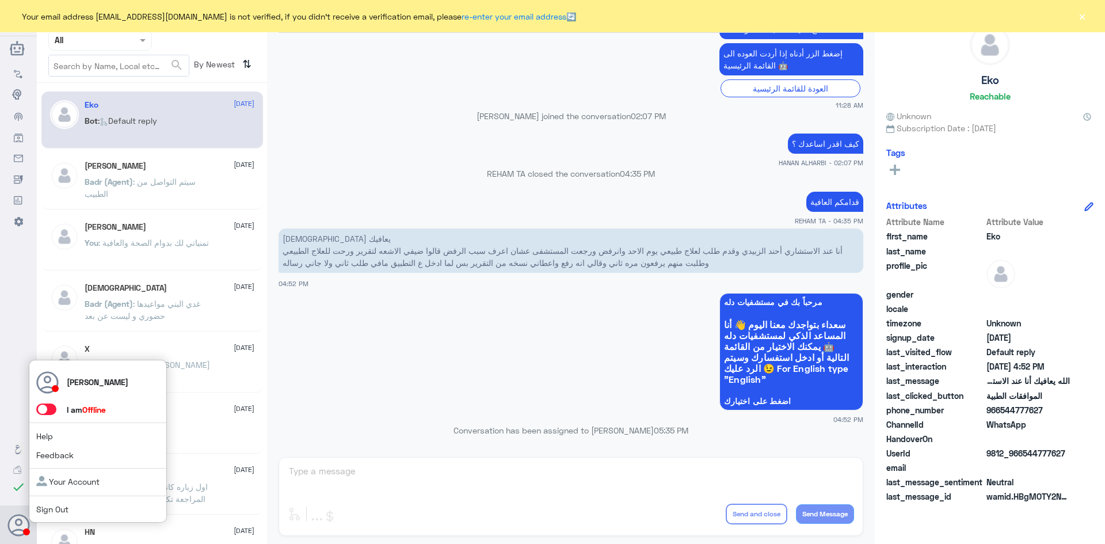
click at [51, 407] on span at bounding box center [46, 409] width 20 height 12
click at [0, 0] on input "checkbox" at bounding box center [0, 0] width 0 height 0
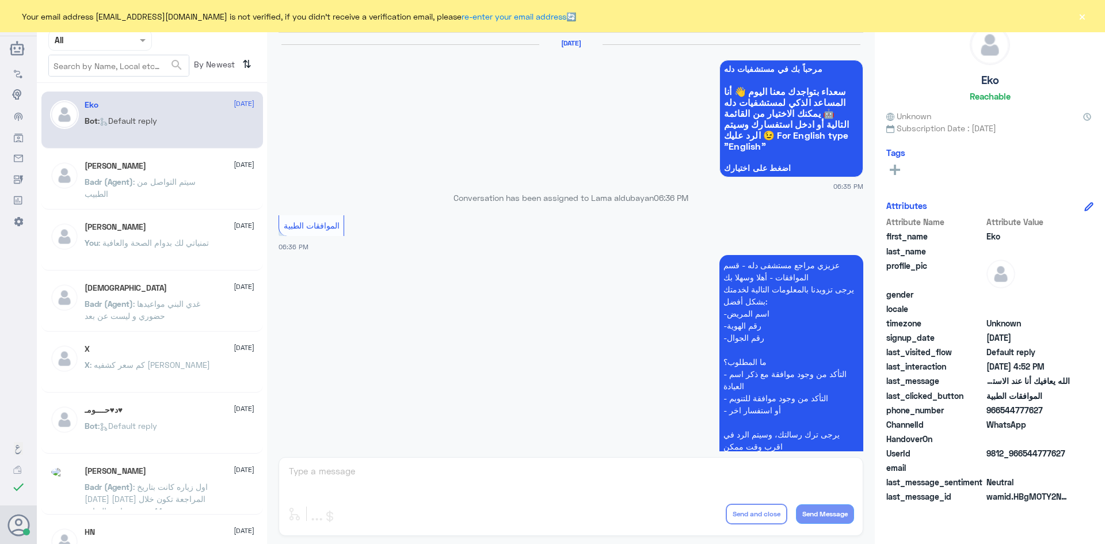
scroll to position [1099, 0]
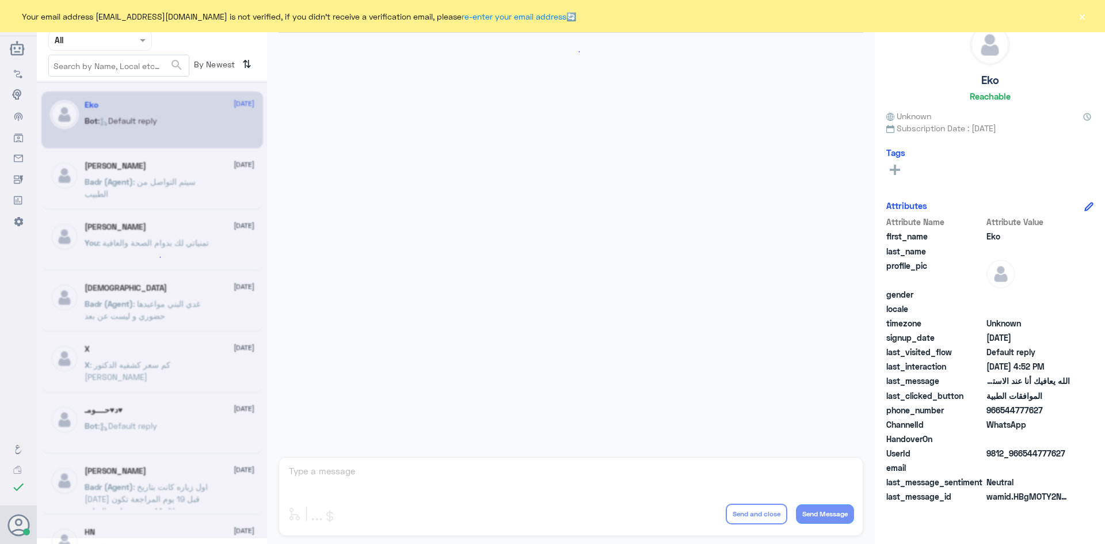
scroll to position [1099, 0]
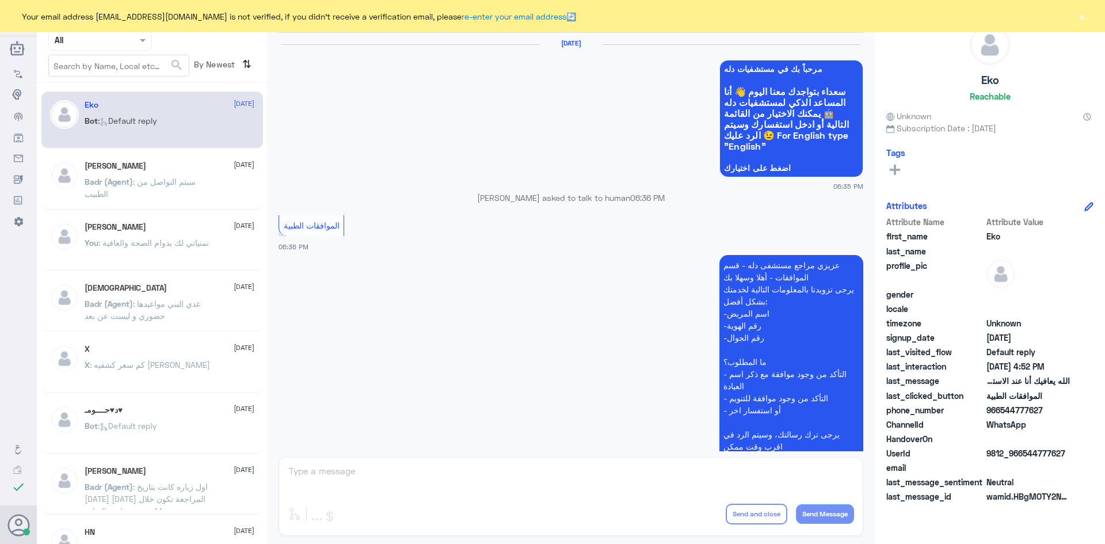
scroll to position [1099, 0]
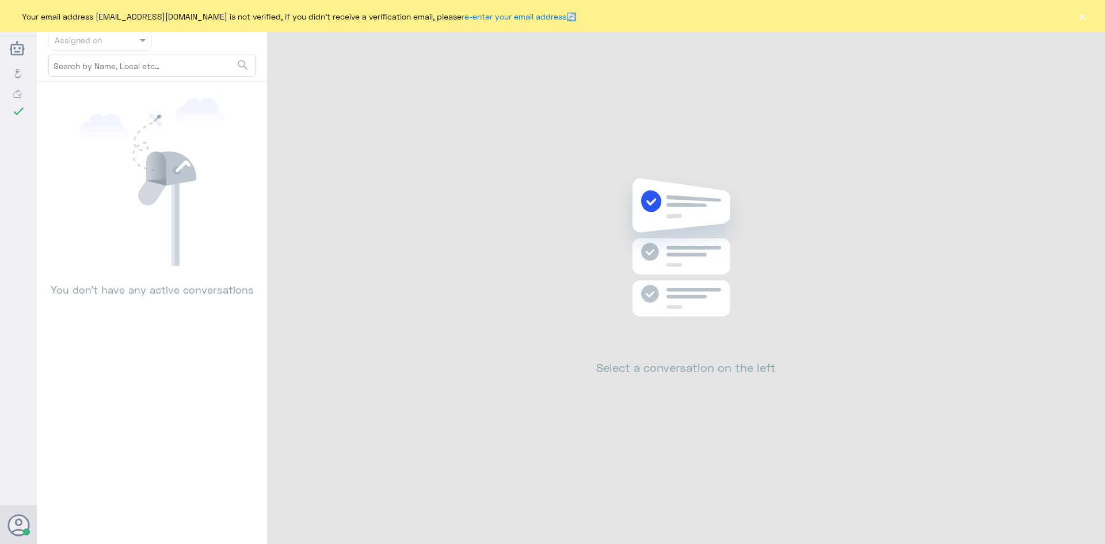
click at [1084, 14] on button "×" at bounding box center [1082, 16] width 12 height 12
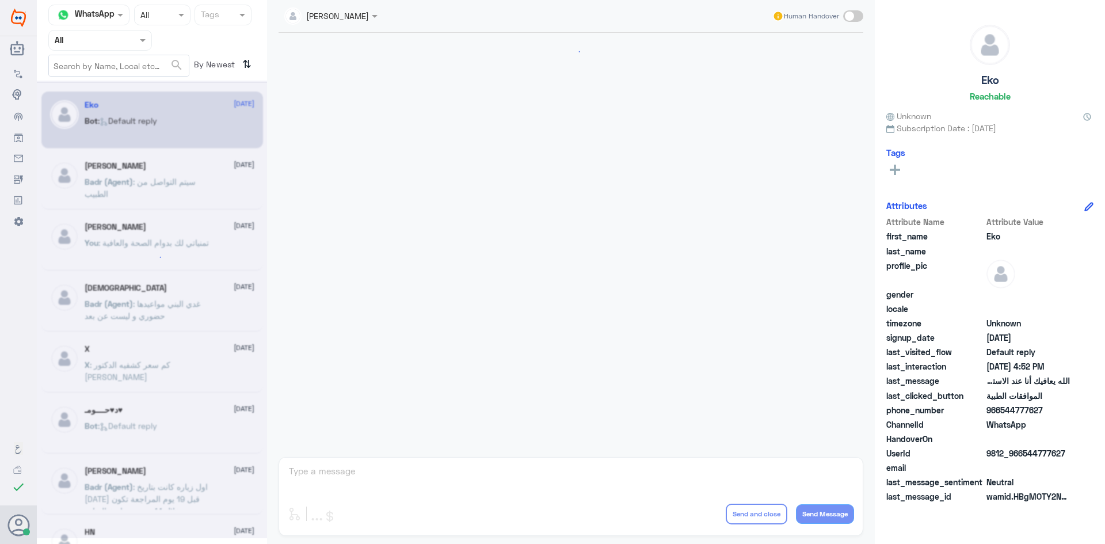
scroll to position [1099, 0]
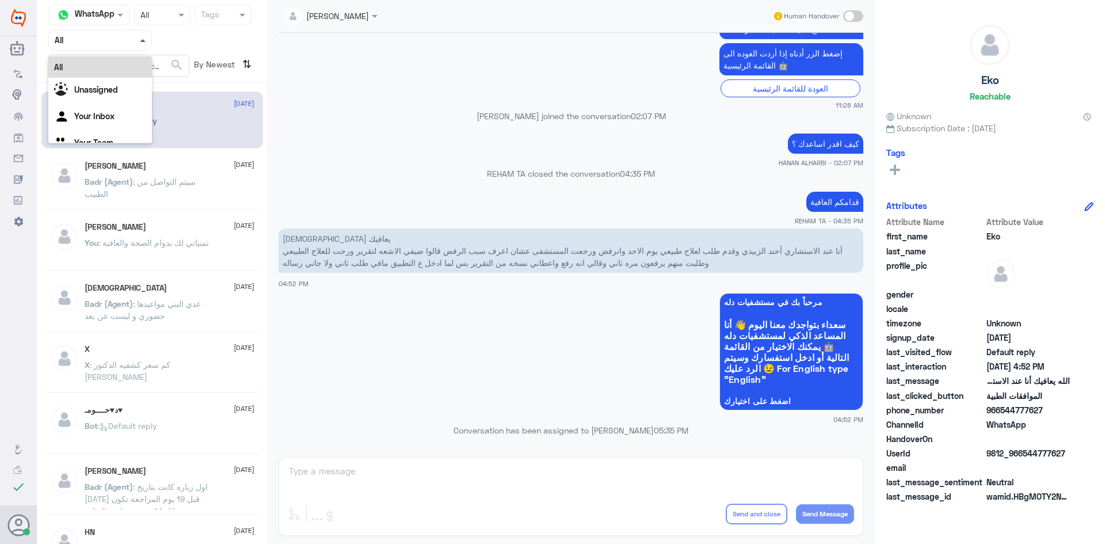
click at [145, 41] on span at bounding box center [143, 40] width 6 height 3
click at [121, 90] on div "Unassigned" at bounding box center [100, 91] width 104 height 26
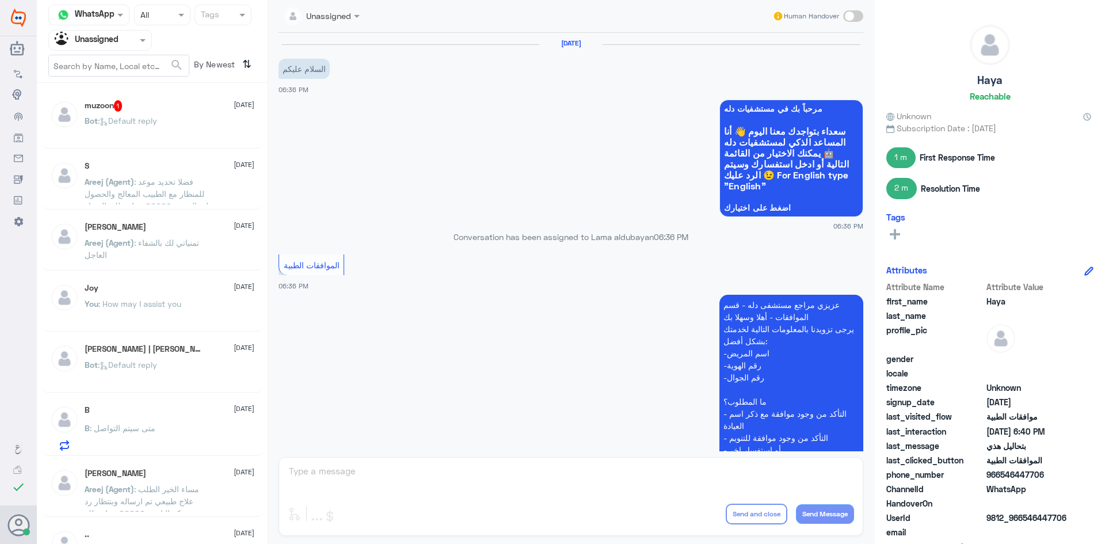
scroll to position [730, 0]
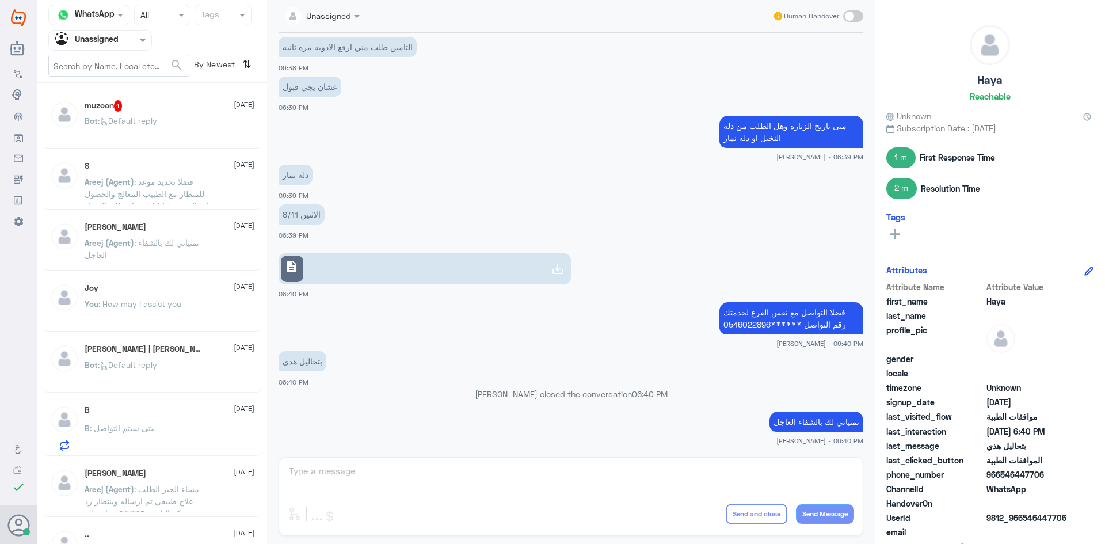
click at [173, 113] on div "muzoon 1 14 August Bot : Default reply" at bounding box center [170, 121] width 170 height 43
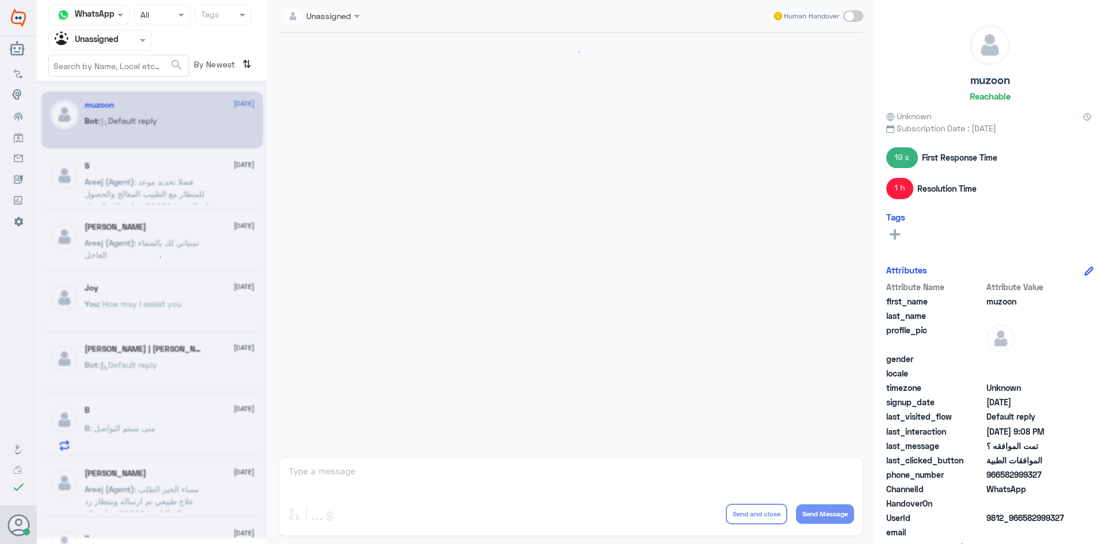
scroll to position [678, 0]
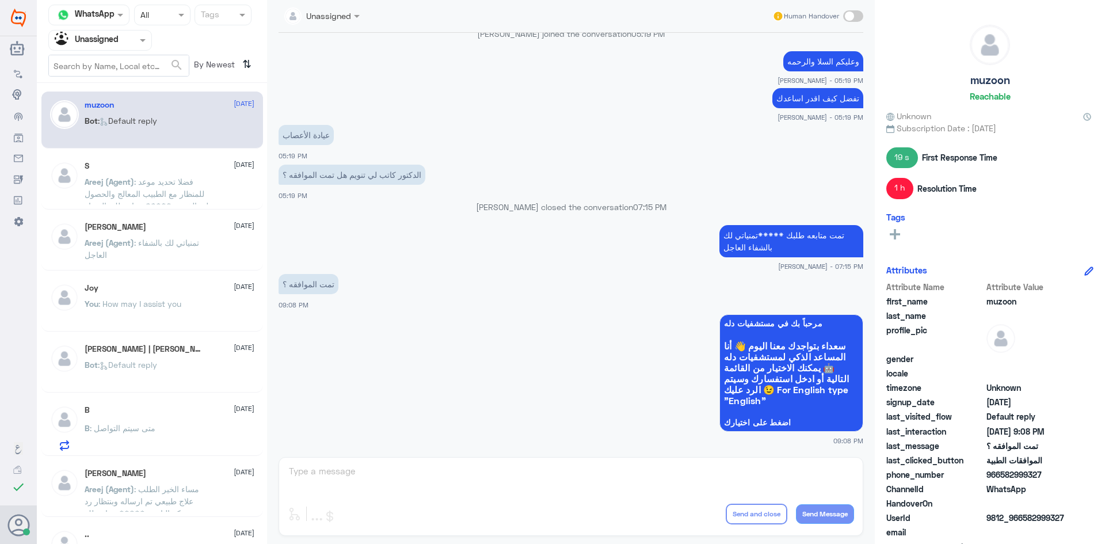
click at [151, 162] on div "S 14 August" at bounding box center [170, 166] width 170 height 10
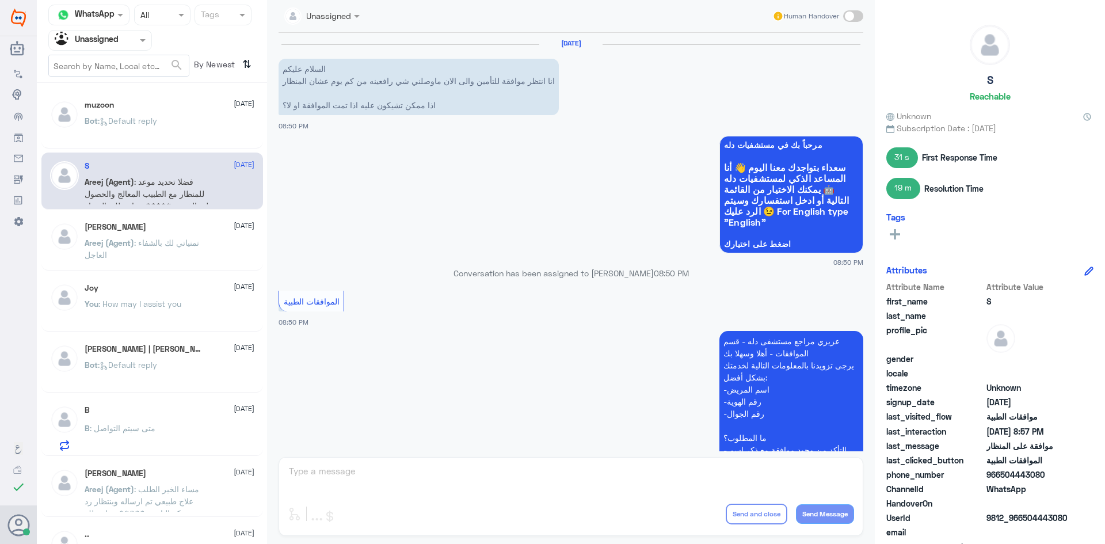
scroll to position [601, 0]
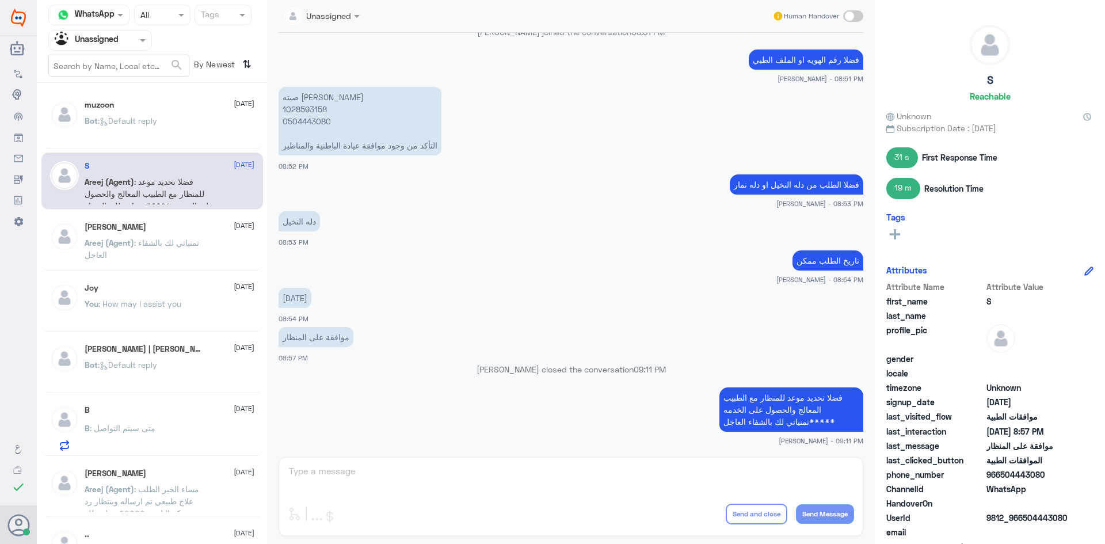
click at [151, 235] on div "Hossam Eljbaly 14 August Areej (Agent) : تمنياتي لك بالشفاء العاجل" at bounding box center [170, 243] width 170 height 43
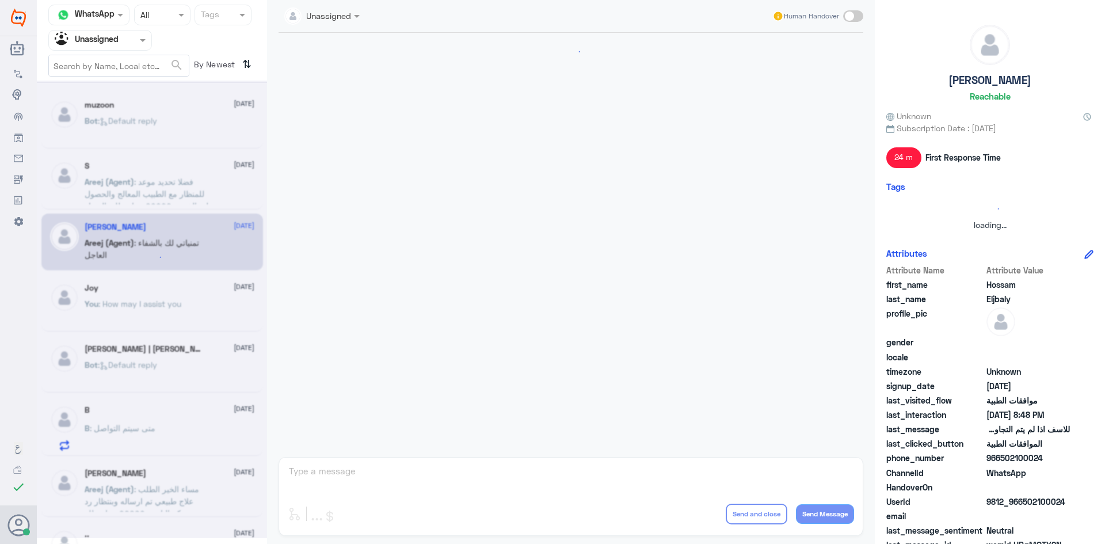
scroll to position [1006, 0]
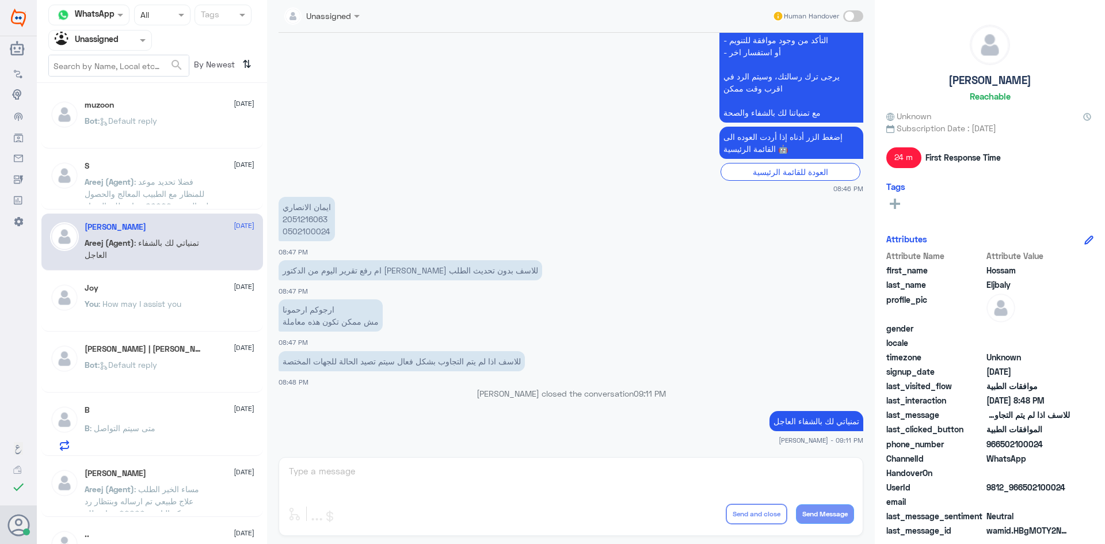
click at [207, 306] on div "You : How may I assist you" at bounding box center [170, 313] width 170 height 26
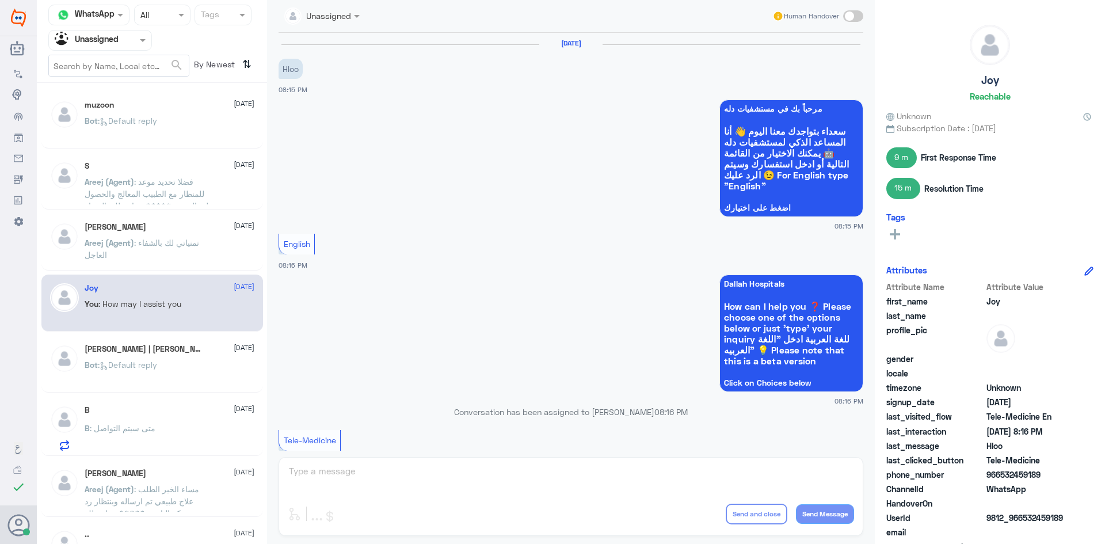
scroll to position [260, 0]
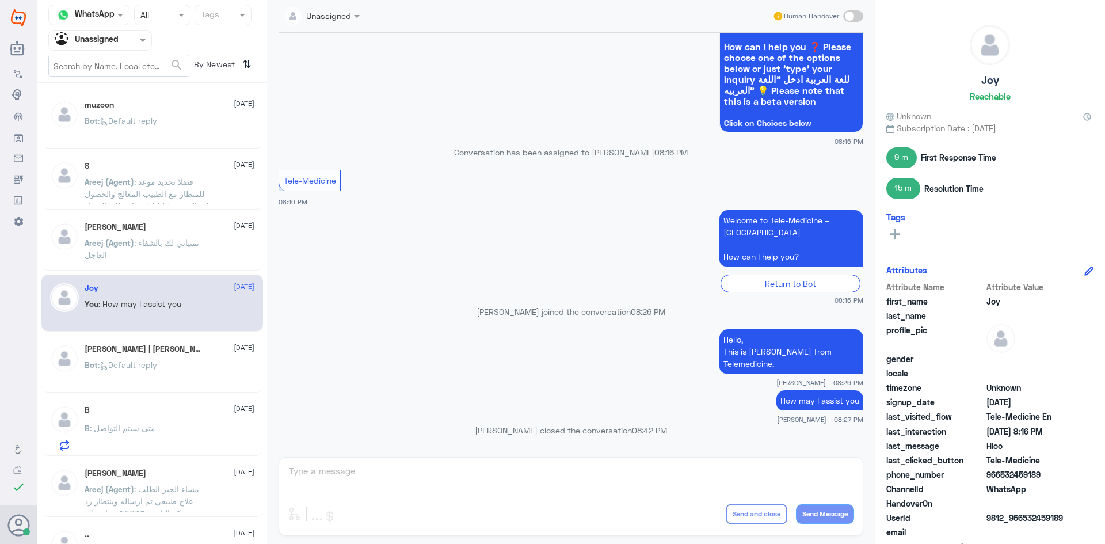
drag, startPoint x: 1043, startPoint y: 474, endPoint x: 1000, endPoint y: 472, distance: 43.2
click at [1000, 472] on span "966532459189" at bounding box center [1027, 474] width 83 height 12
copy span "532459189"
click at [147, 44] on span at bounding box center [144, 40] width 14 height 12
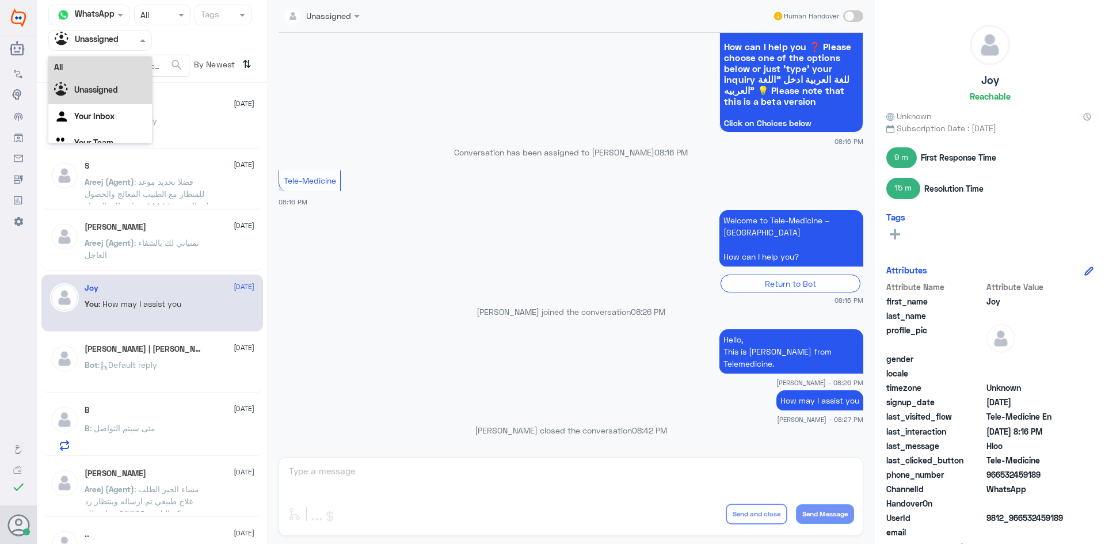
drag, startPoint x: 121, startPoint y: 81, endPoint x: 127, endPoint y: 67, distance: 14.4
click at [127, 67] on div "All" at bounding box center [100, 66] width 104 height 21
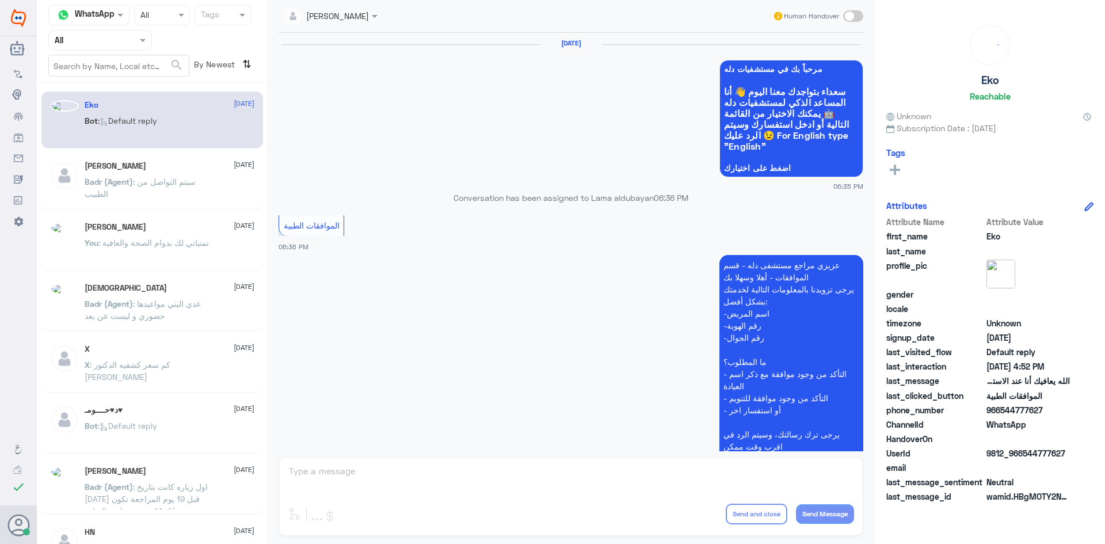
scroll to position [1099, 0]
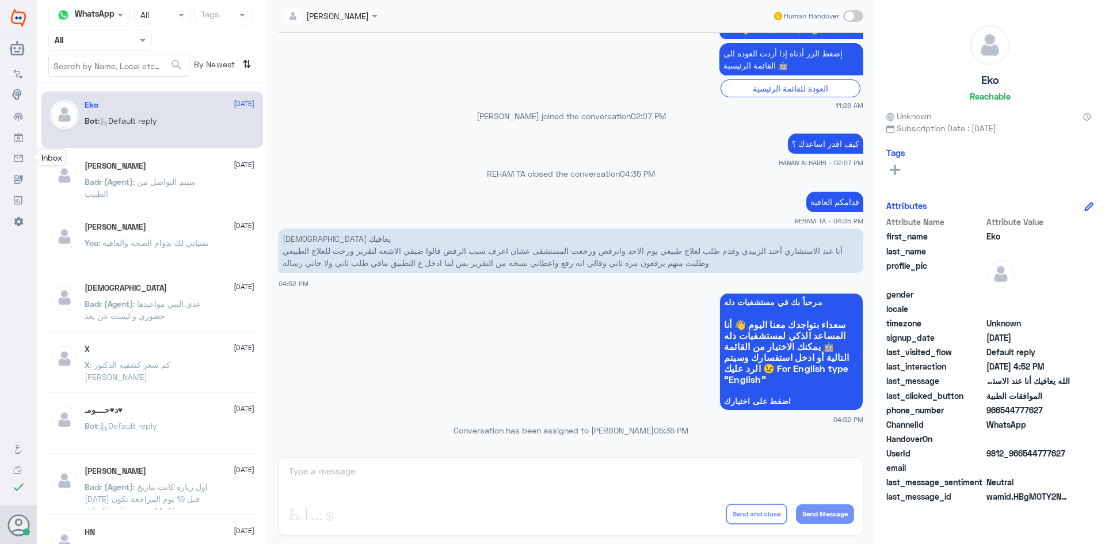
click at [0, 128] on ul "Flow Builder Conversational Skills Broadcast Audience Inbox Growth Tools Analyt…" at bounding box center [18, 146] width 37 height 169
drag, startPoint x: 0, startPoint y: 406, endPoint x: 411, endPoint y: 128, distance: 496.1
drag, startPoint x: 411, startPoint y: 128, endPoint x: 393, endPoint y: 141, distance: 21.9
click at [395, 141] on div "كيف اقدر اساعدك ؟ HANAN ALHARBI - 02:07 PM" at bounding box center [571, 149] width 585 height 37
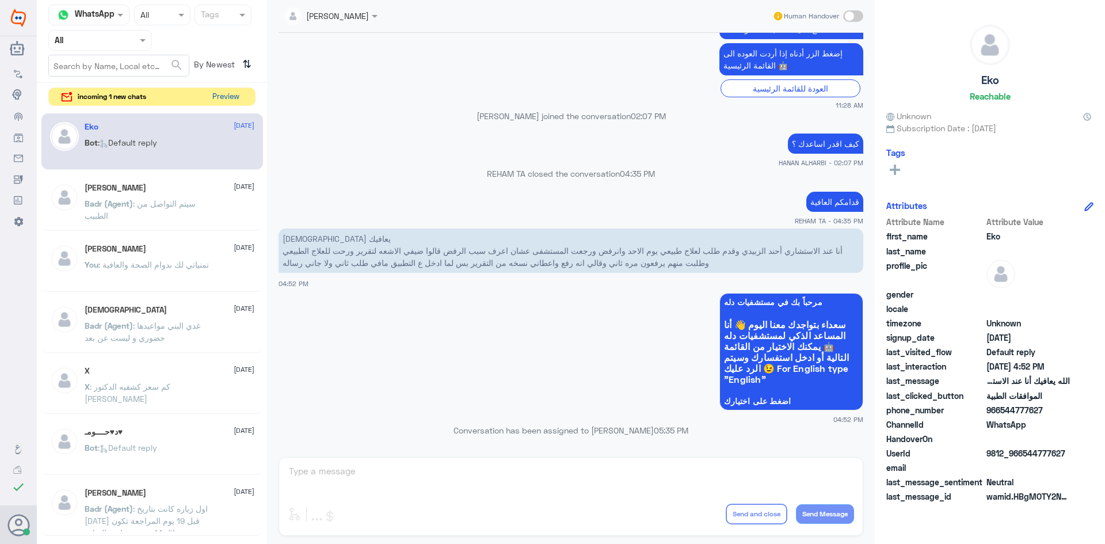
click at [222, 97] on button "Preview" at bounding box center [226, 97] width 36 height 18
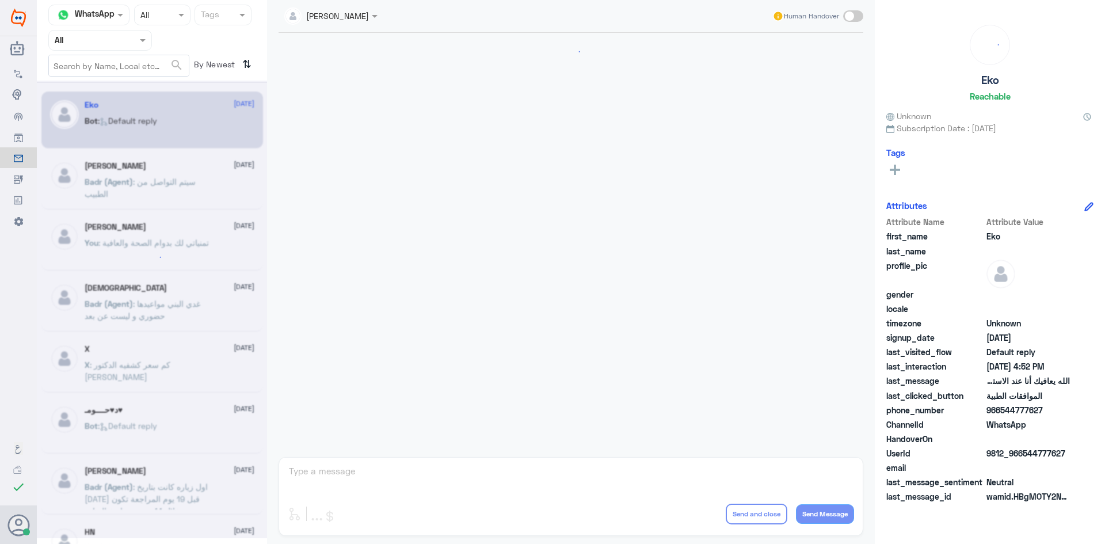
scroll to position [1099, 0]
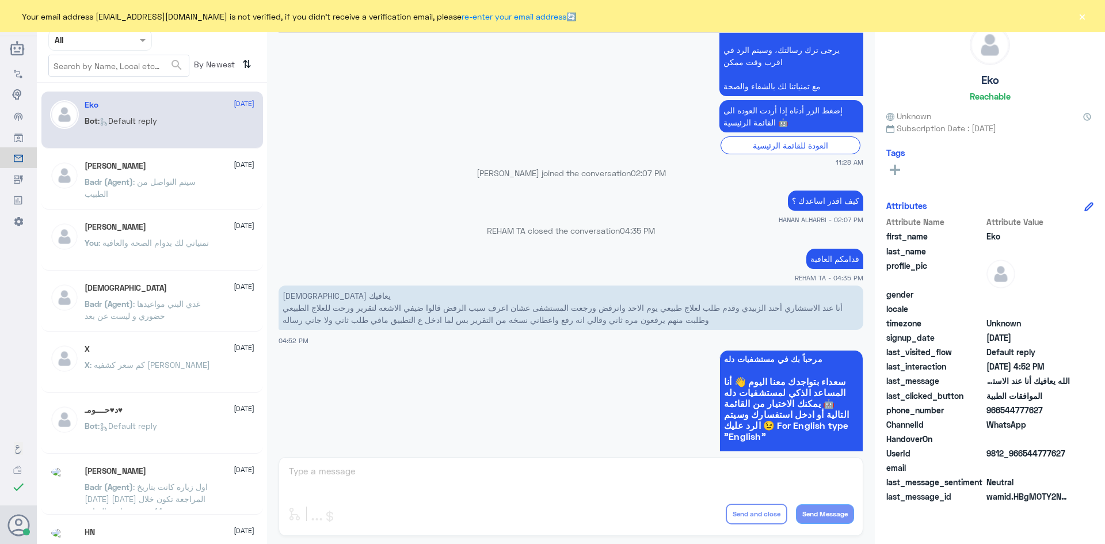
scroll to position [1088, 0]
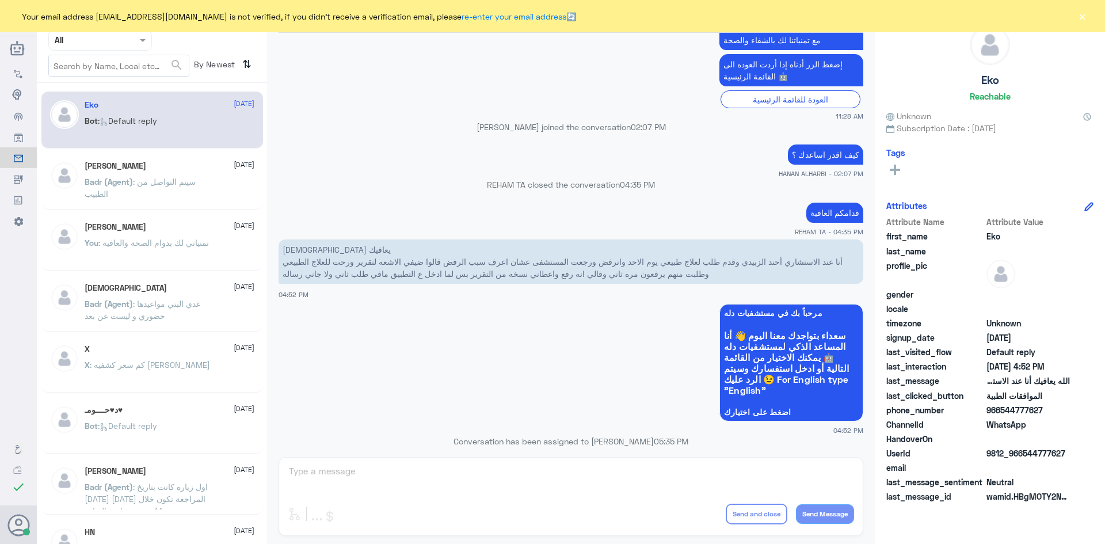
click at [140, 38] on span at bounding box center [144, 40] width 14 height 12
click at [124, 91] on div "Unassigned" at bounding box center [100, 91] width 104 height 26
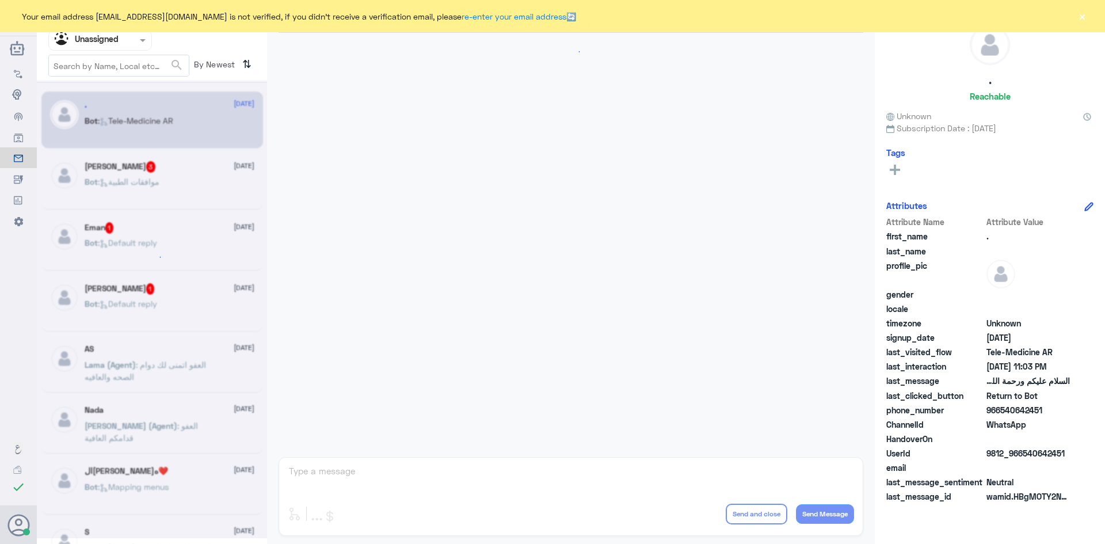
scroll to position [123, 0]
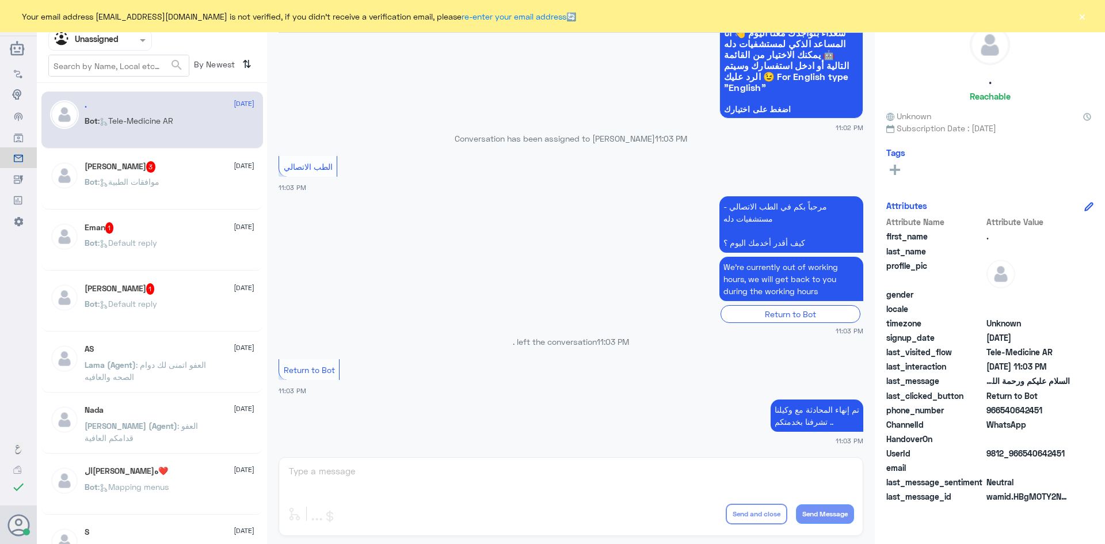
click at [204, 186] on div "Bot : موافقات الطبية" at bounding box center [170, 191] width 170 height 26
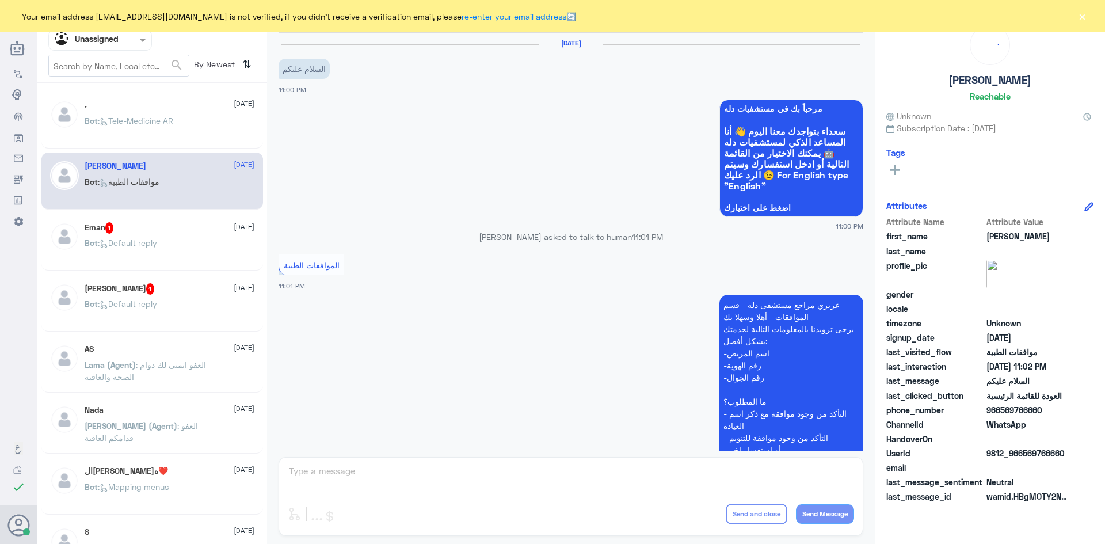
scroll to position [292, 0]
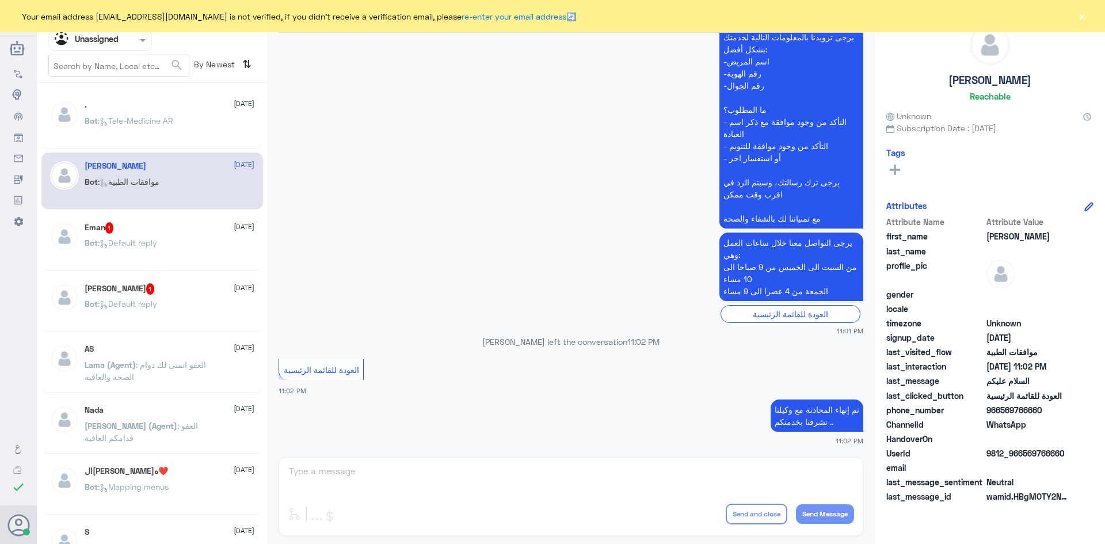
click at [211, 248] on div "Bot : Default reply" at bounding box center [170, 252] width 170 height 26
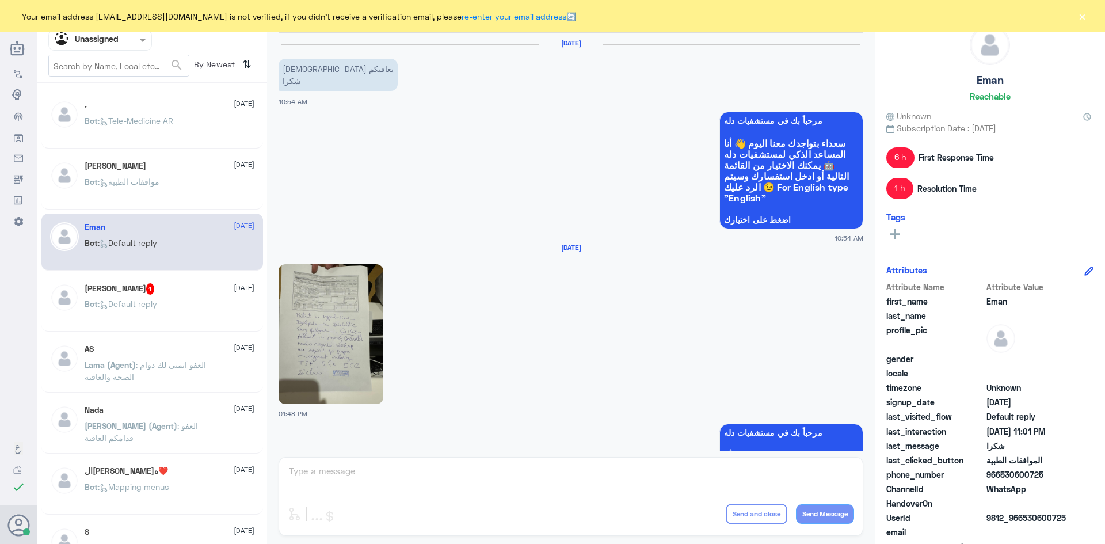
scroll to position [1120, 0]
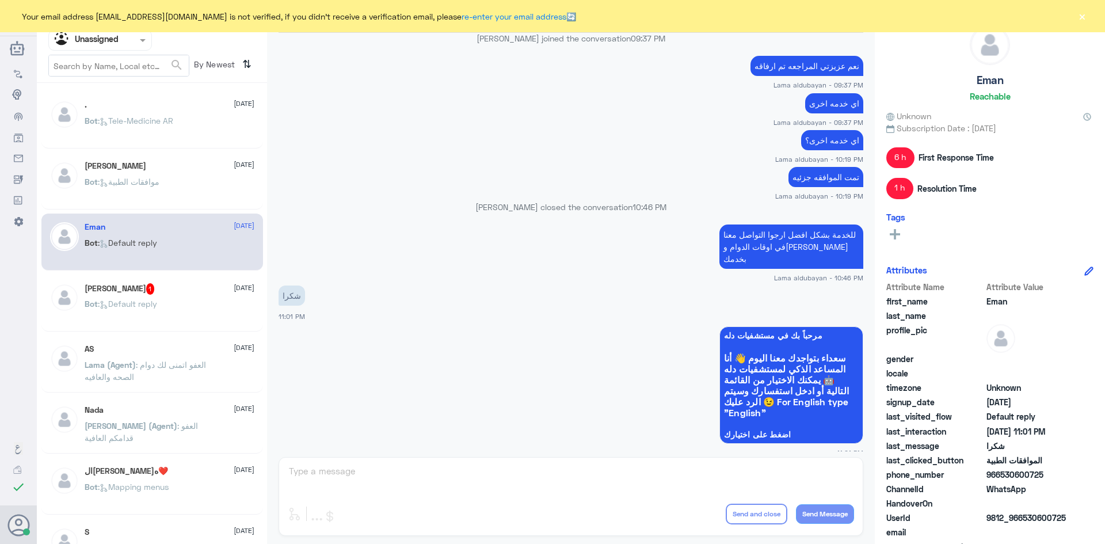
click at [188, 299] on div "[PERSON_NAME] 1 [DATE] Bot : Default reply" at bounding box center [170, 304] width 170 height 43
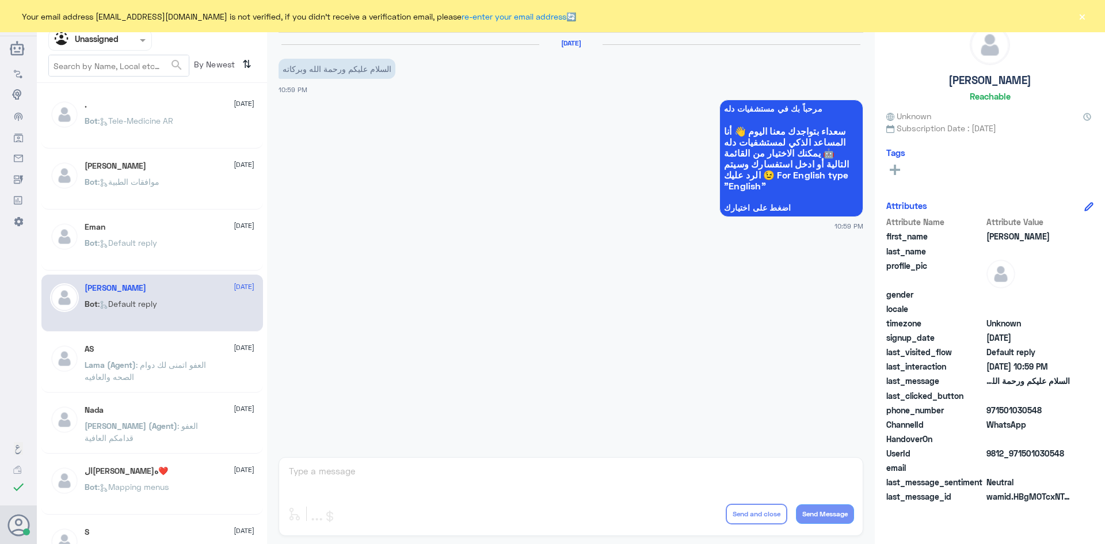
click at [1083, 16] on button "×" at bounding box center [1082, 16] width 12 height 12
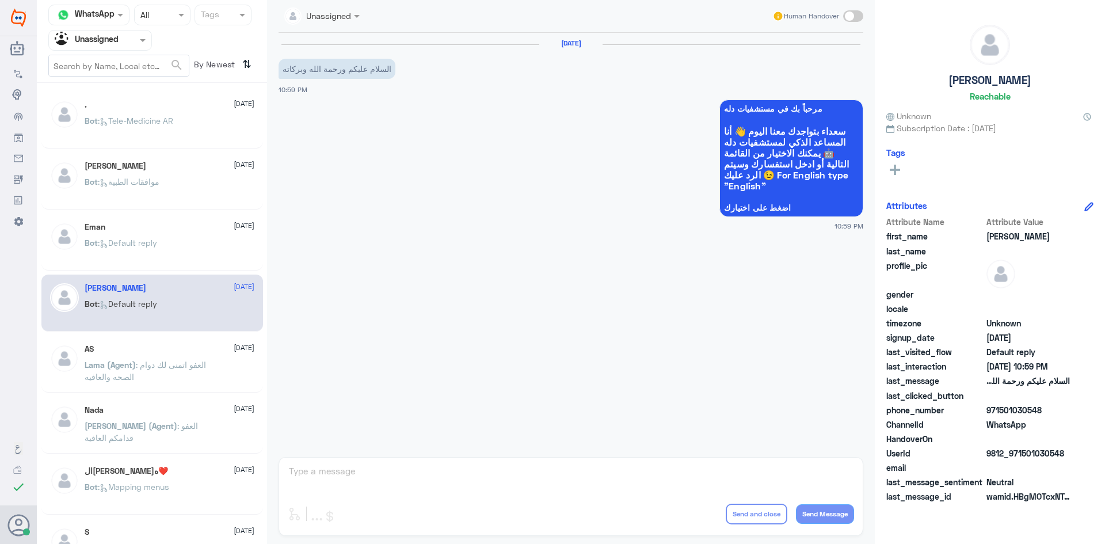
click at [855, 13] on span at bounding box center [853, 16] width 20 height 12
click at [0, 0] on input "checkbox" at bounding box center [0, 0] width 0 height 0
click at [529, 481] on textarea at bounding box center [571, 477] width 566 height 28
type textarea ","
type textarea "ز"
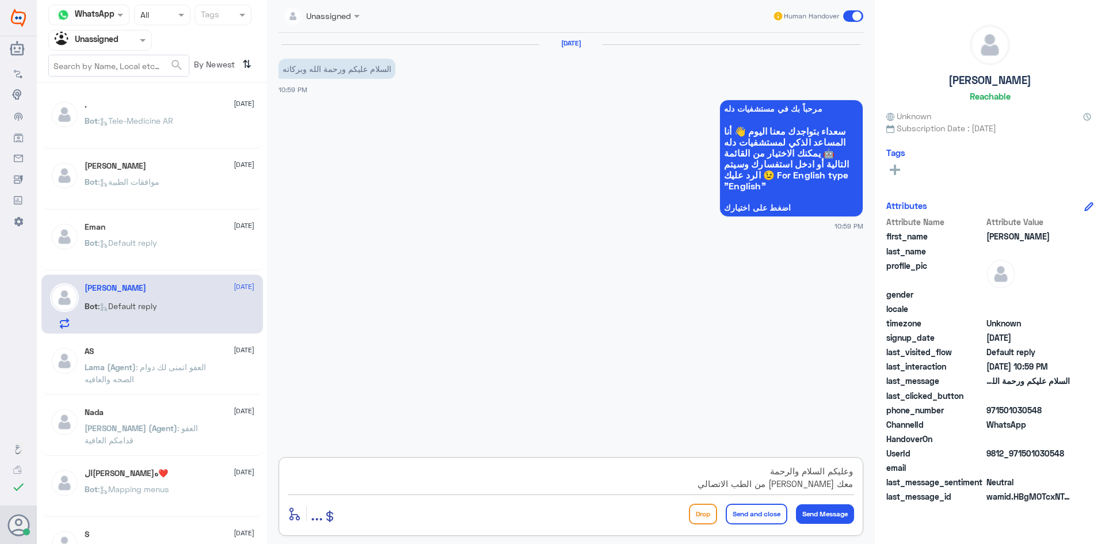
type textarea "وعليكم السلام والرحمة معك [PERSON_NAME] من الطب الاتصالي"
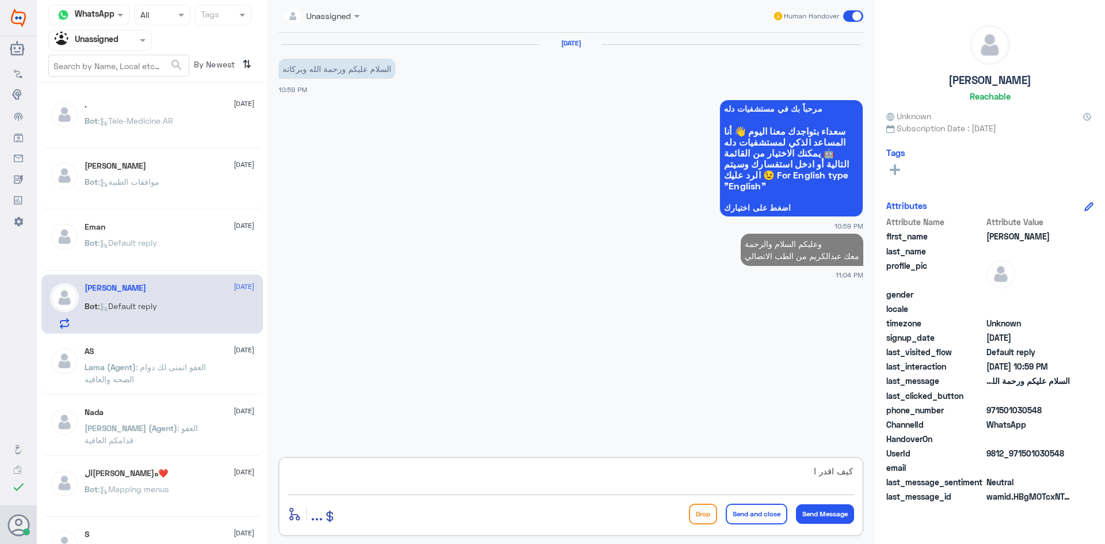
type textarea "كيف اقدر اس"
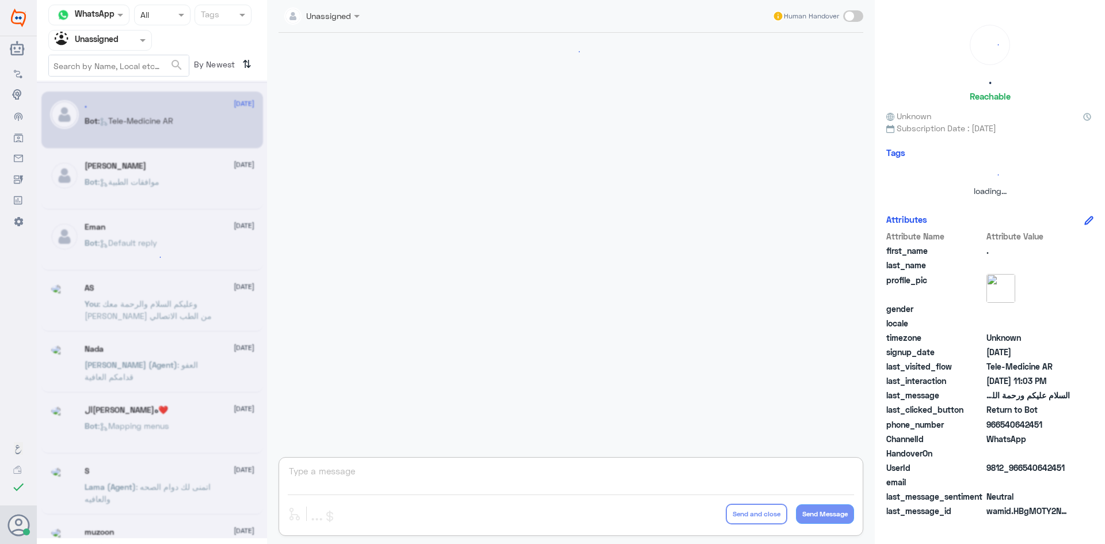
type textarea "ا"
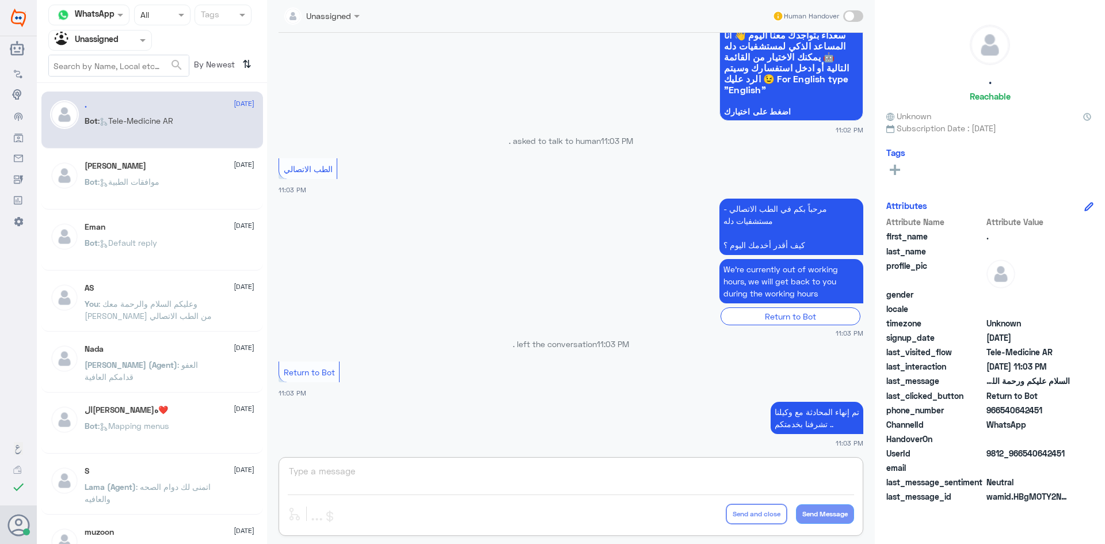
scroll to position [123, 0]
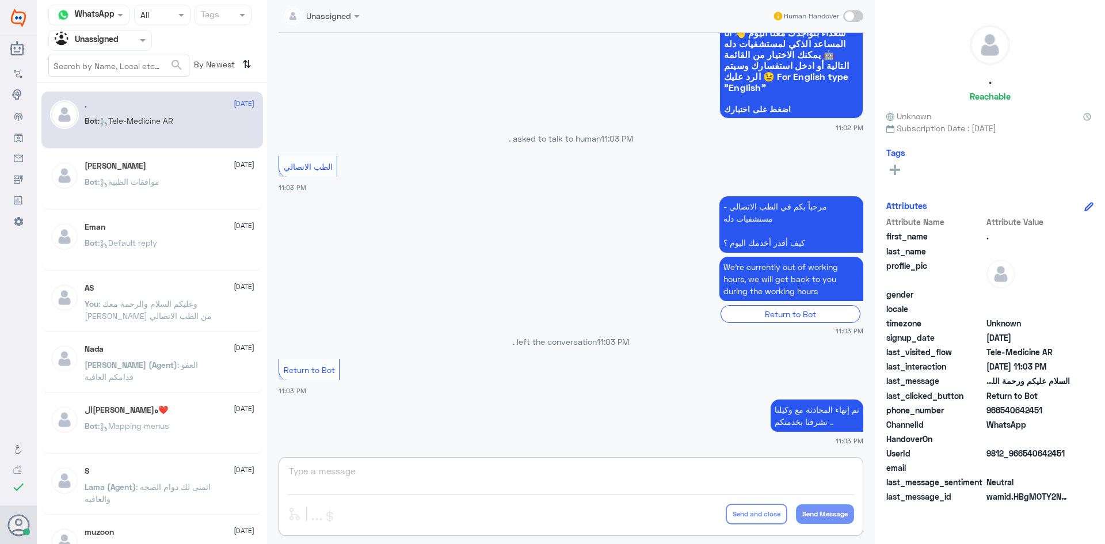
click at [144, 37] on span at bounding box center [144, 40] width 14 height 12
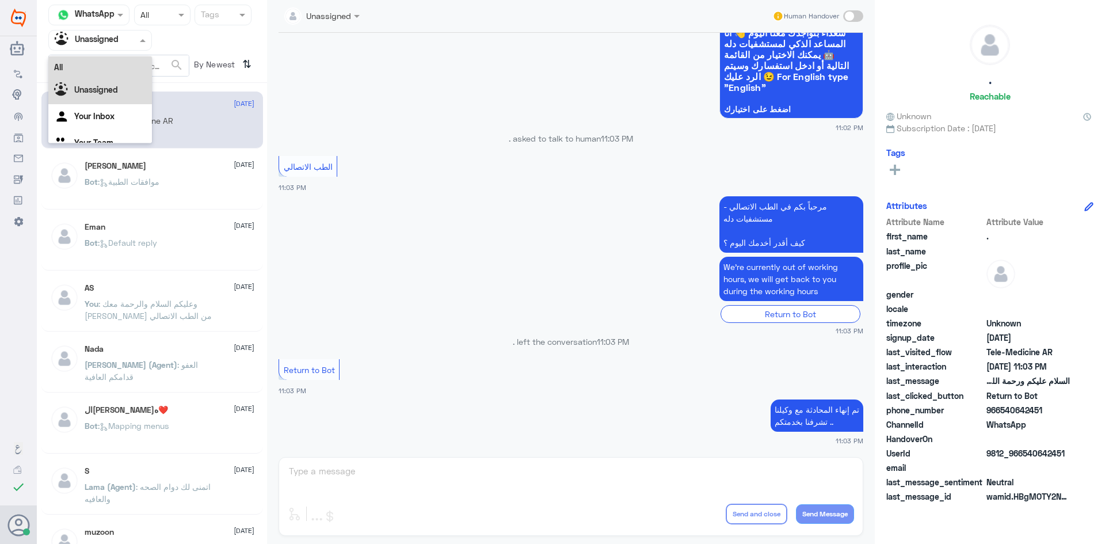
click at [116, 64] on div "All" at bounding box center [100, 66] width 104 height 21
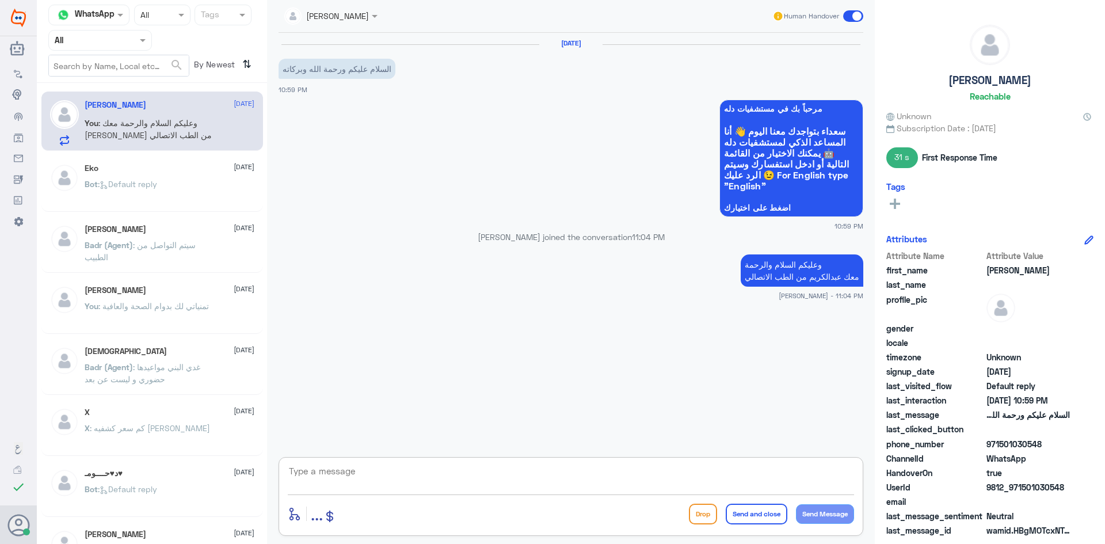
click at [531, 475] on textarea at bounding box center [571, 477] width 566 height 28
type textarea "كيف اقدر اساعدك ؟"
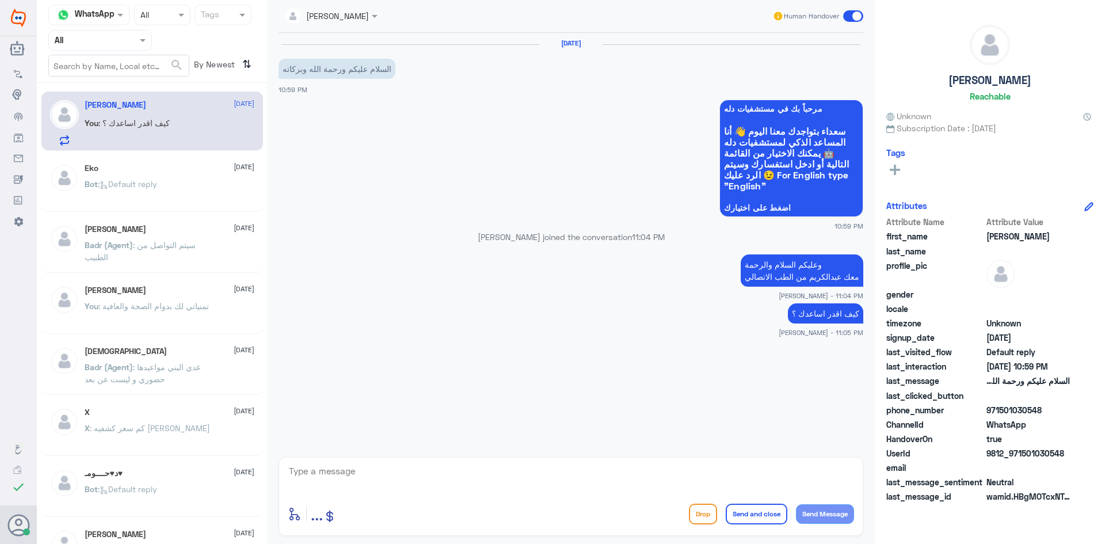
click at [849, 14] on span at bounding box center [853, 16] width 20 height 12
click at [0, 0] on input "checkbox" at bounding box center [0, 0] width 0 height 0
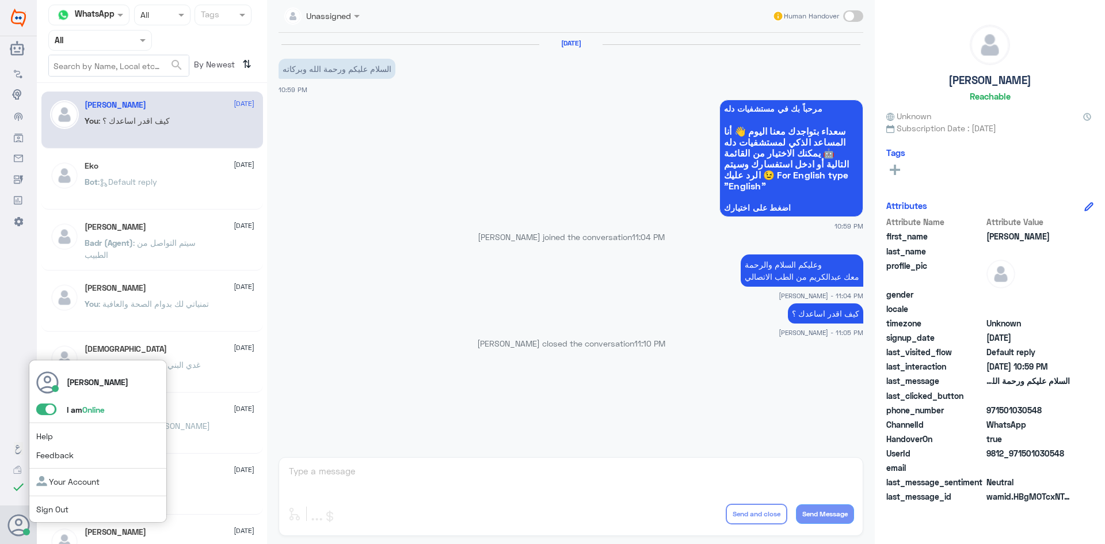
click at [39, 411] on span at bounding box center [46, 409] width 20 height 12
click at [0, 0] on input "checkbox" at bounding box center [0, 0] width 0 height 0
